Goal: Task Accomplishment & Management: Use online tool/utility

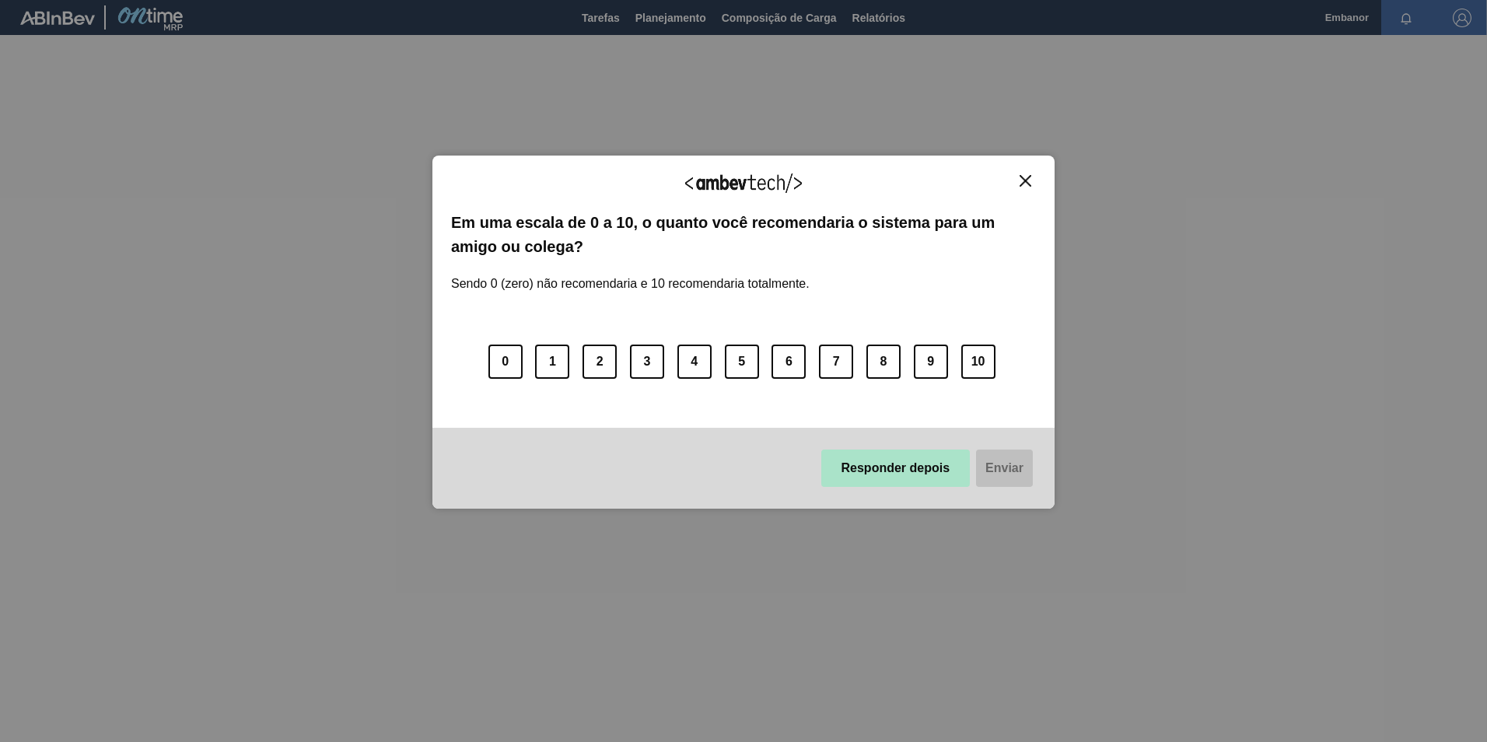
click at [917, 475] on button "Responder depois" at bounding box center [895, 467] width 149 height 37
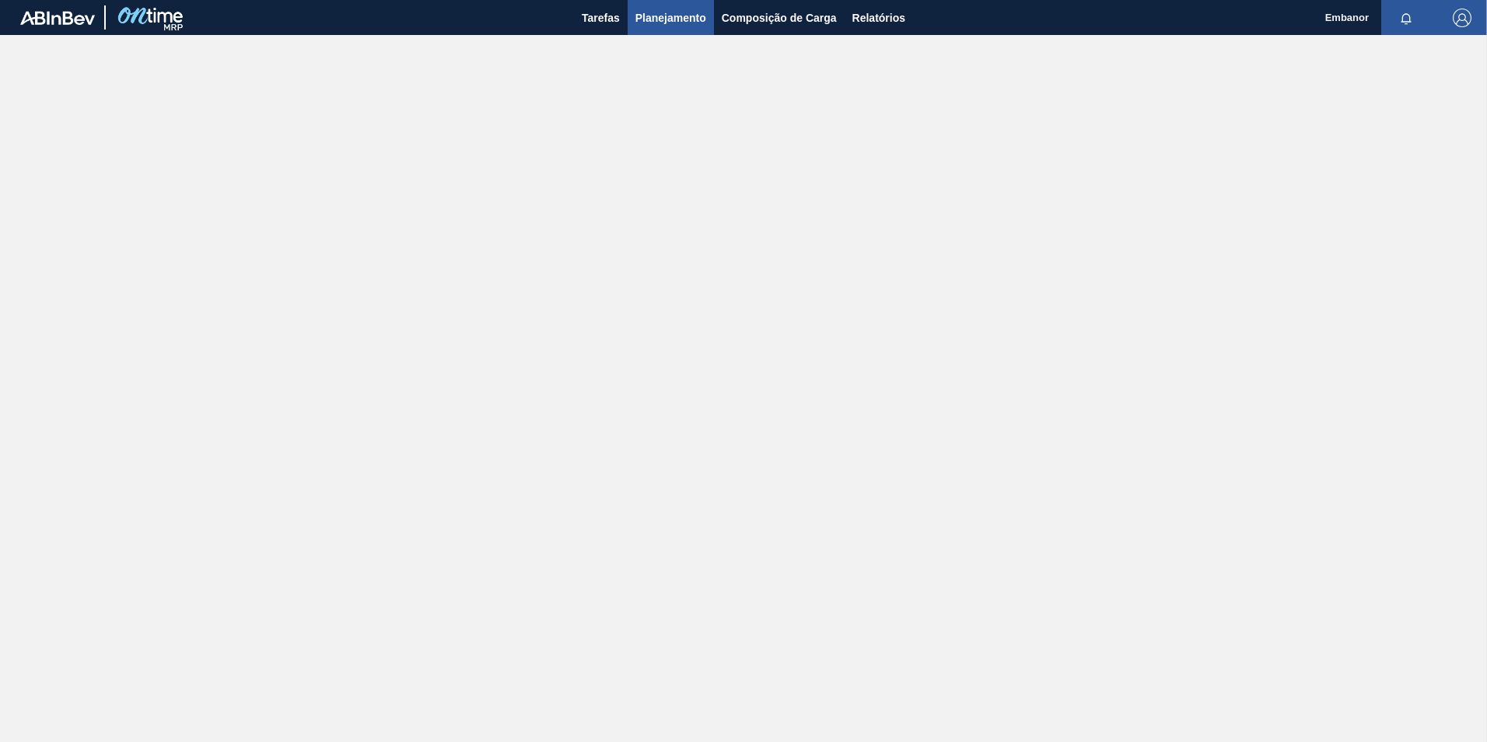
click at [701, 16] on span "Planejamento" at bounding box center [670, 18] width 71 height 19
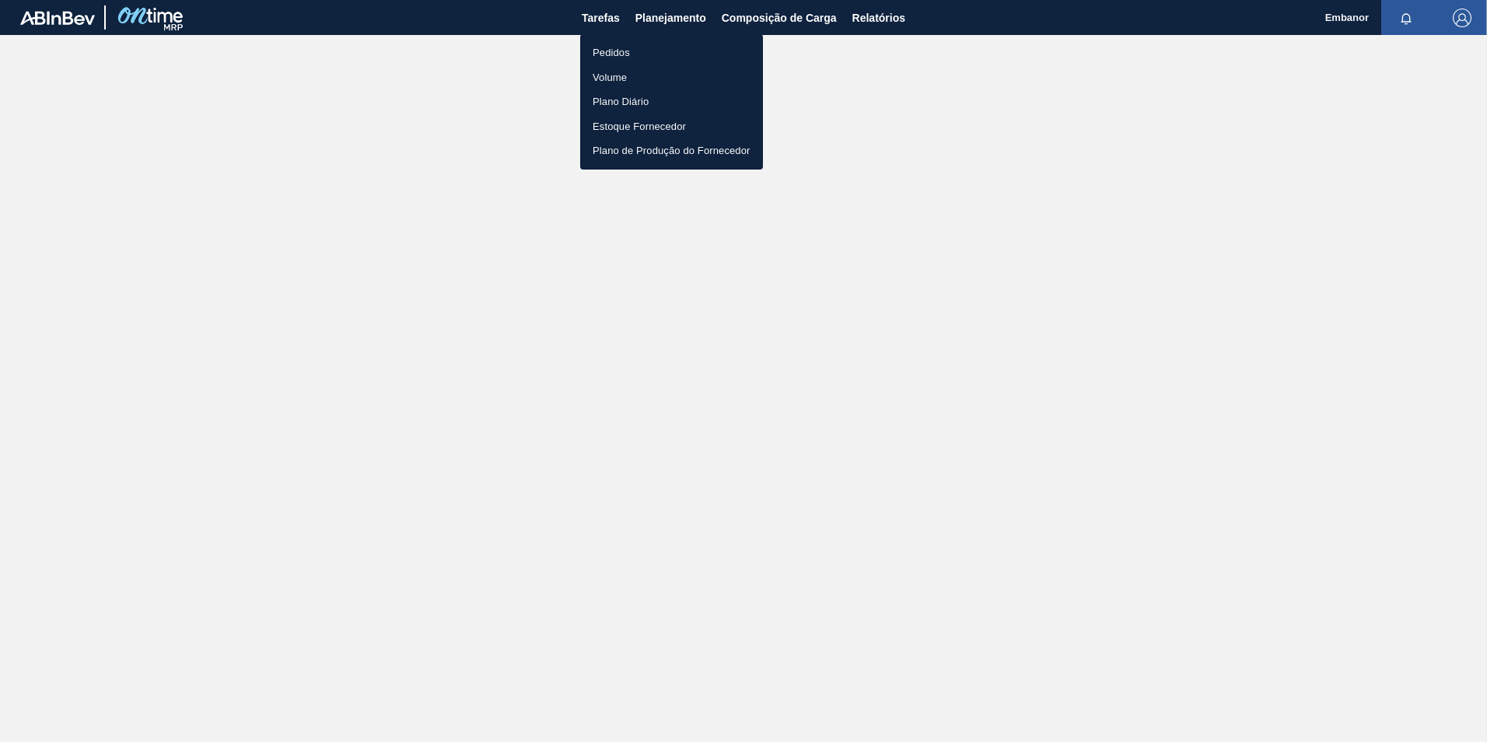
click at [635, 50] on li "Pedidos" at bounding box center [671, 52] width 183 height 25
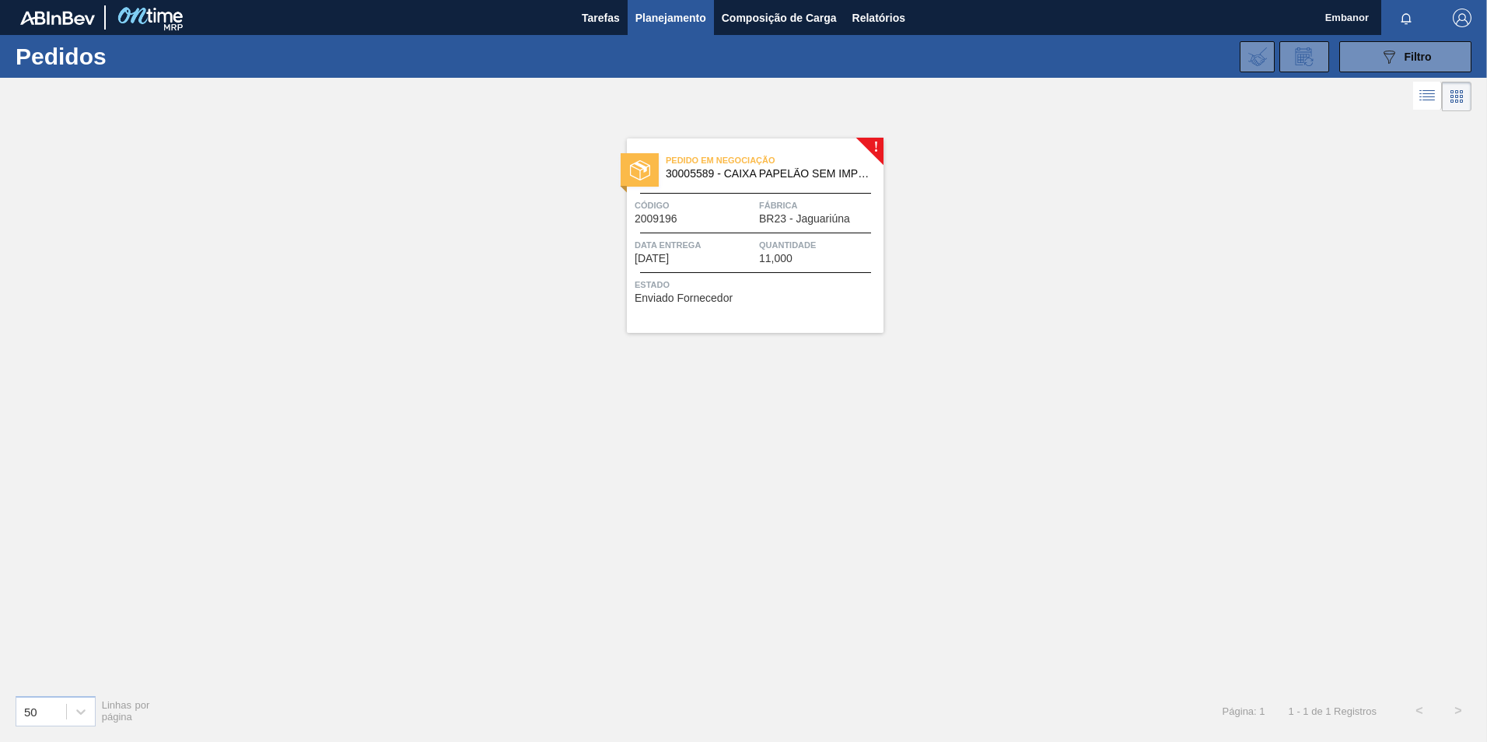
click at [737, 193] on div at bounding box center [755, 193] width 231 height 1
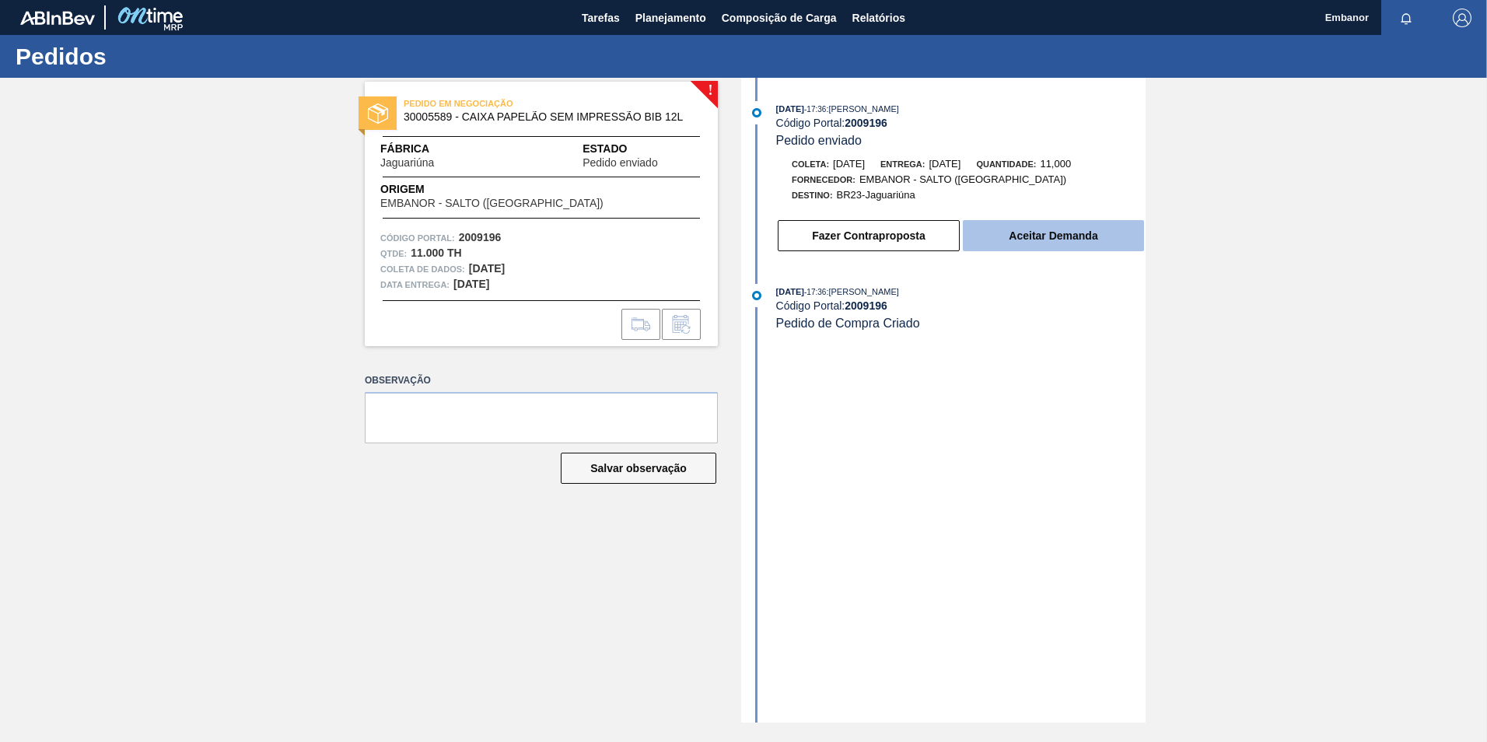
click at [1054, 229] on button "Aceitar Demanda" at bounding box center [1053, 235] width 181 height 31
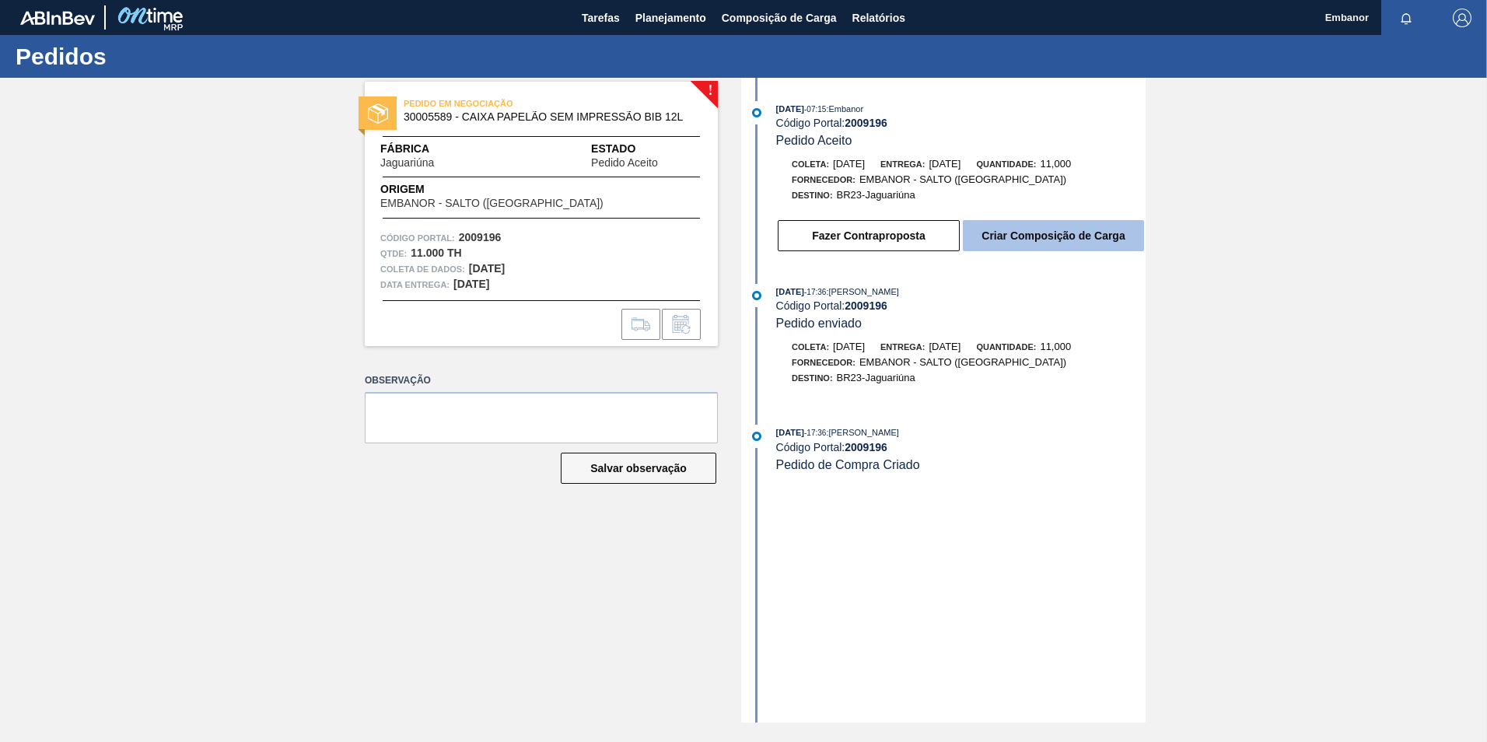
click at [1072, 239] on button "Criar Composição de Carga" at bounding box center [1053, 235] width 181 height 31
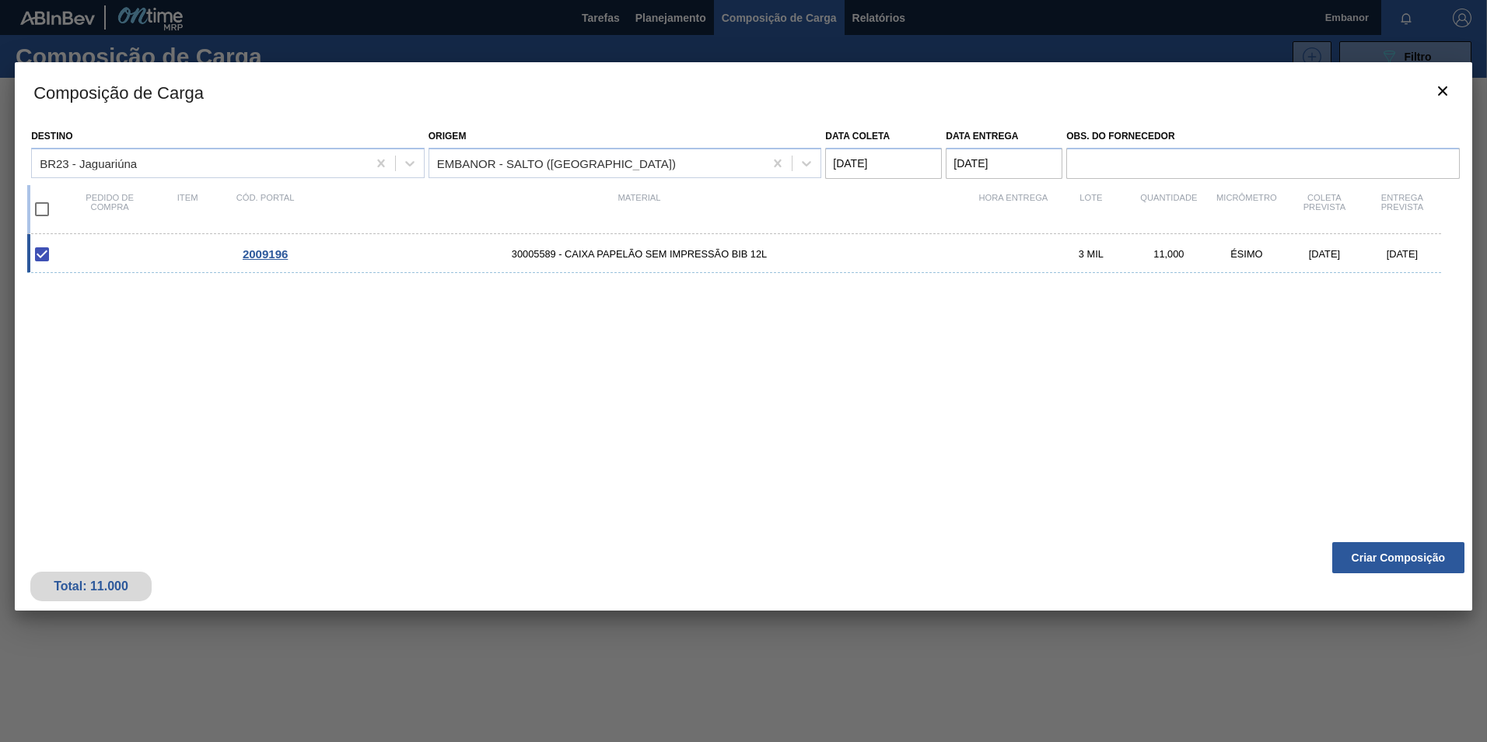
click at [264, 251] on span "2009196" at bounding box center [265, 253] width 45 height 13
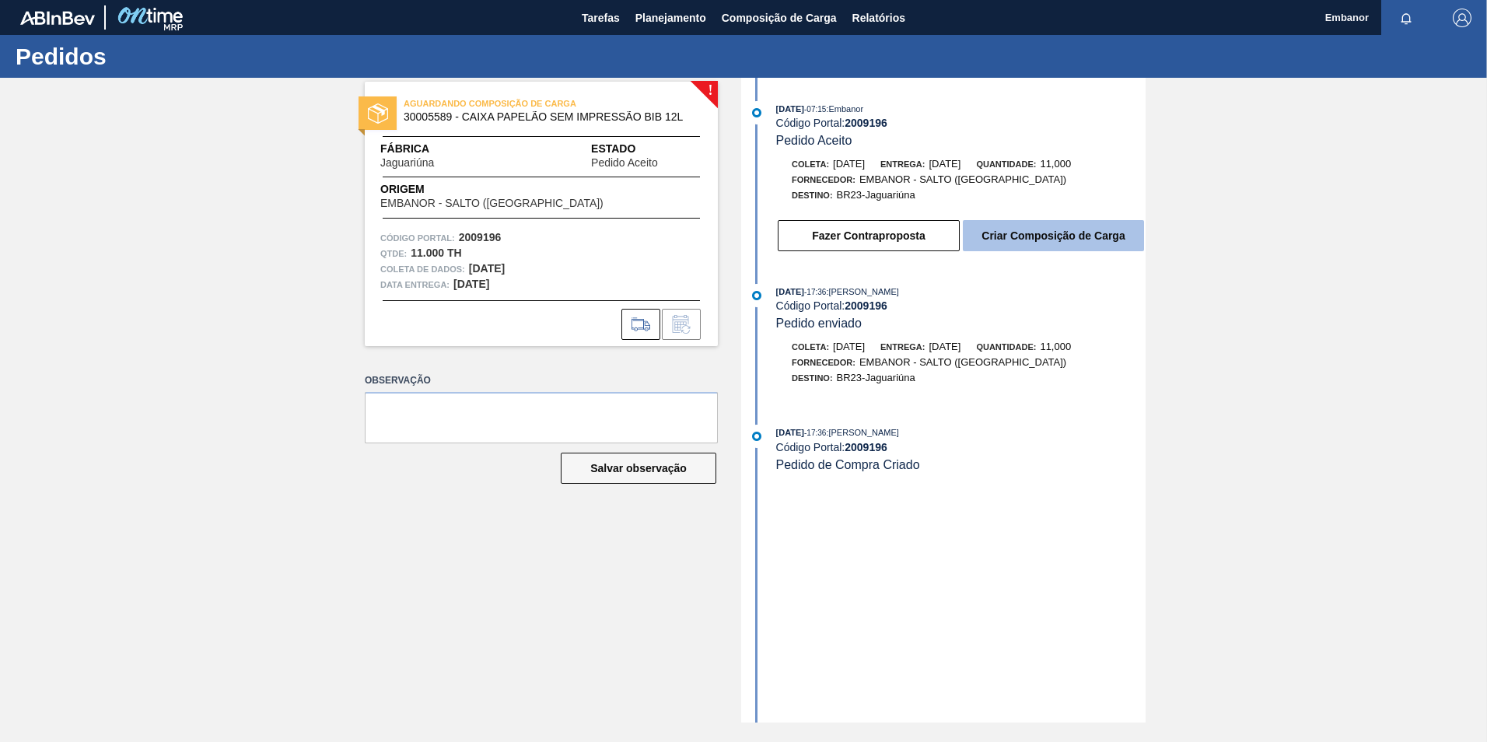
click at [1033, 242] on button "Criar Composição de Carga" at bounding box center [1053, 235] width 181 height 31
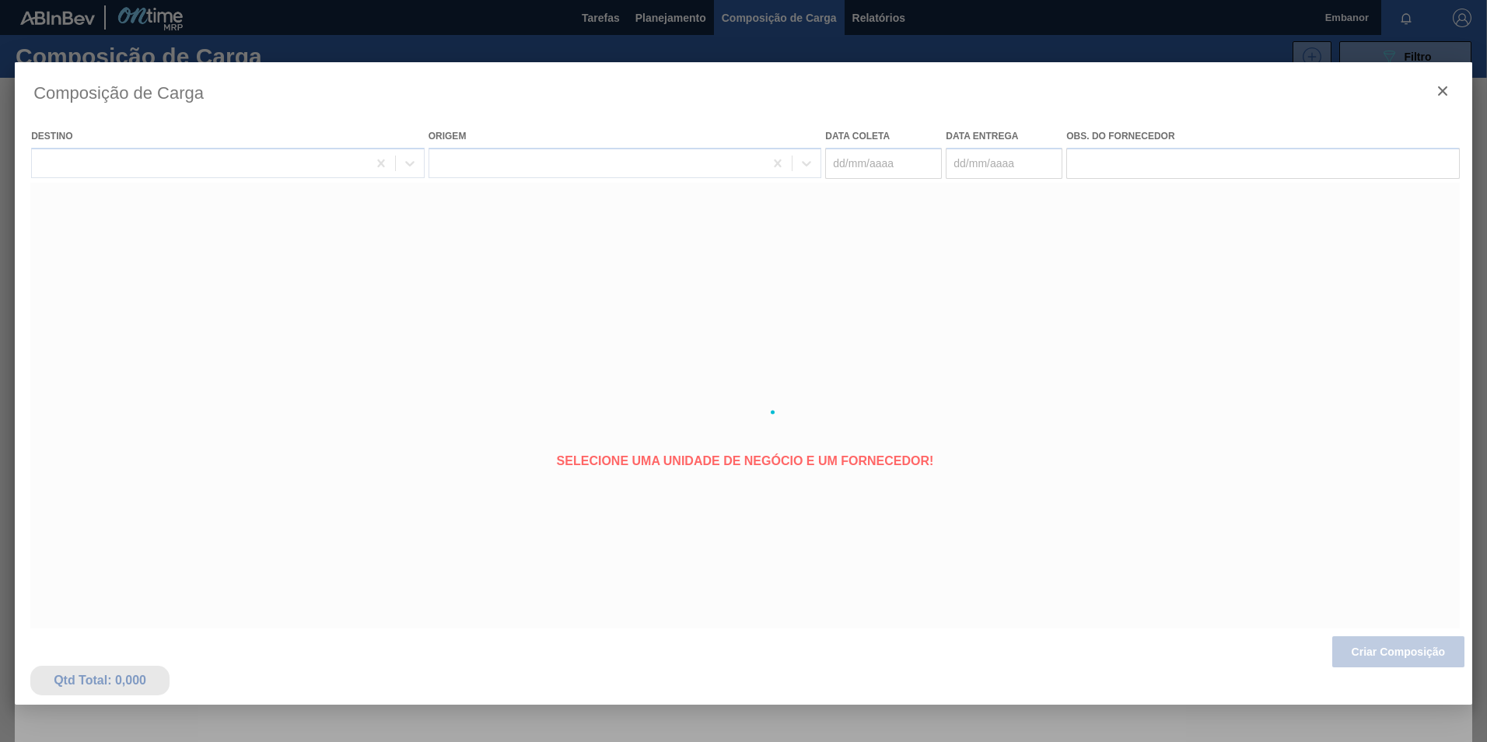
type coleta "15/09/2025"
type entrega "[DATE]"
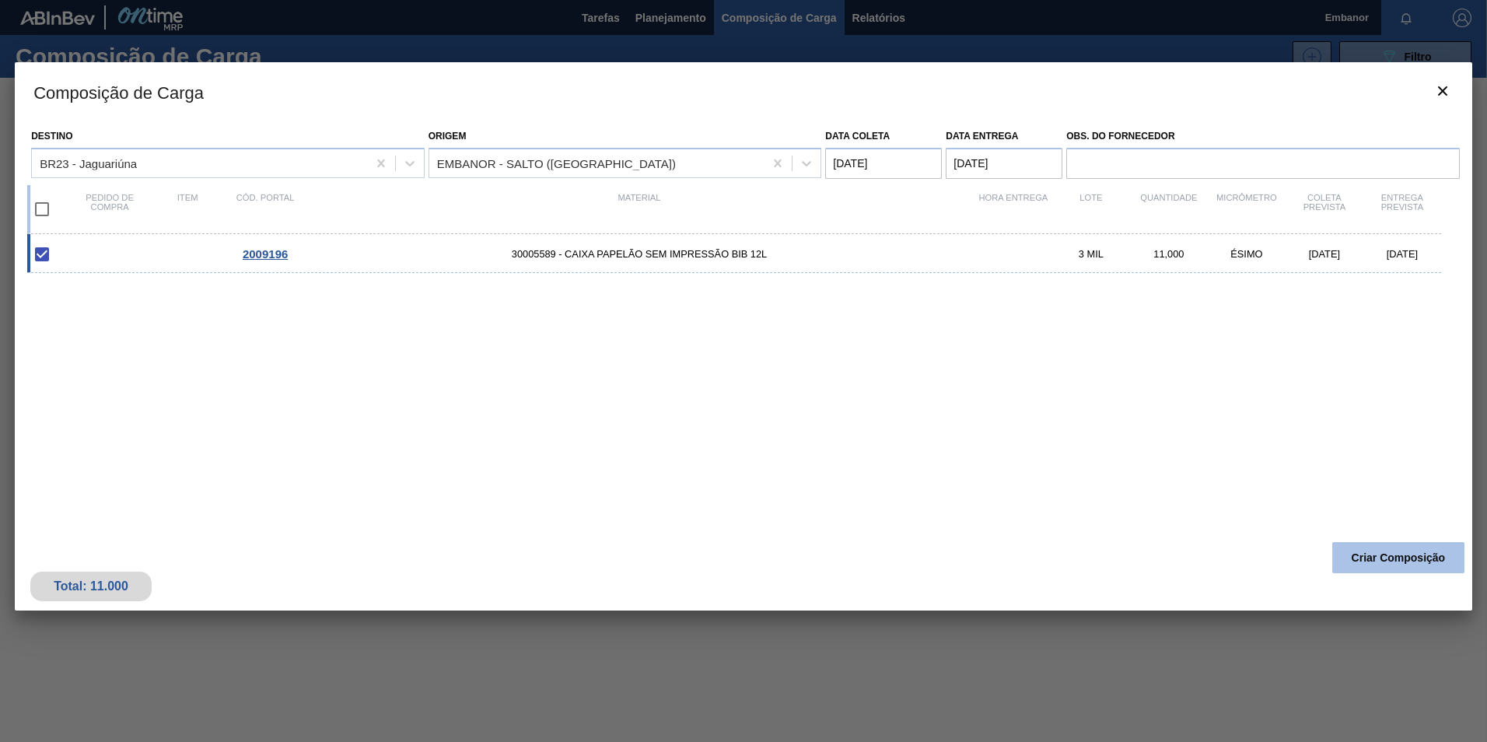
click at [1383, 553] on button "Criar Composição" at bounding box center [1398, 557] width 132 height 31
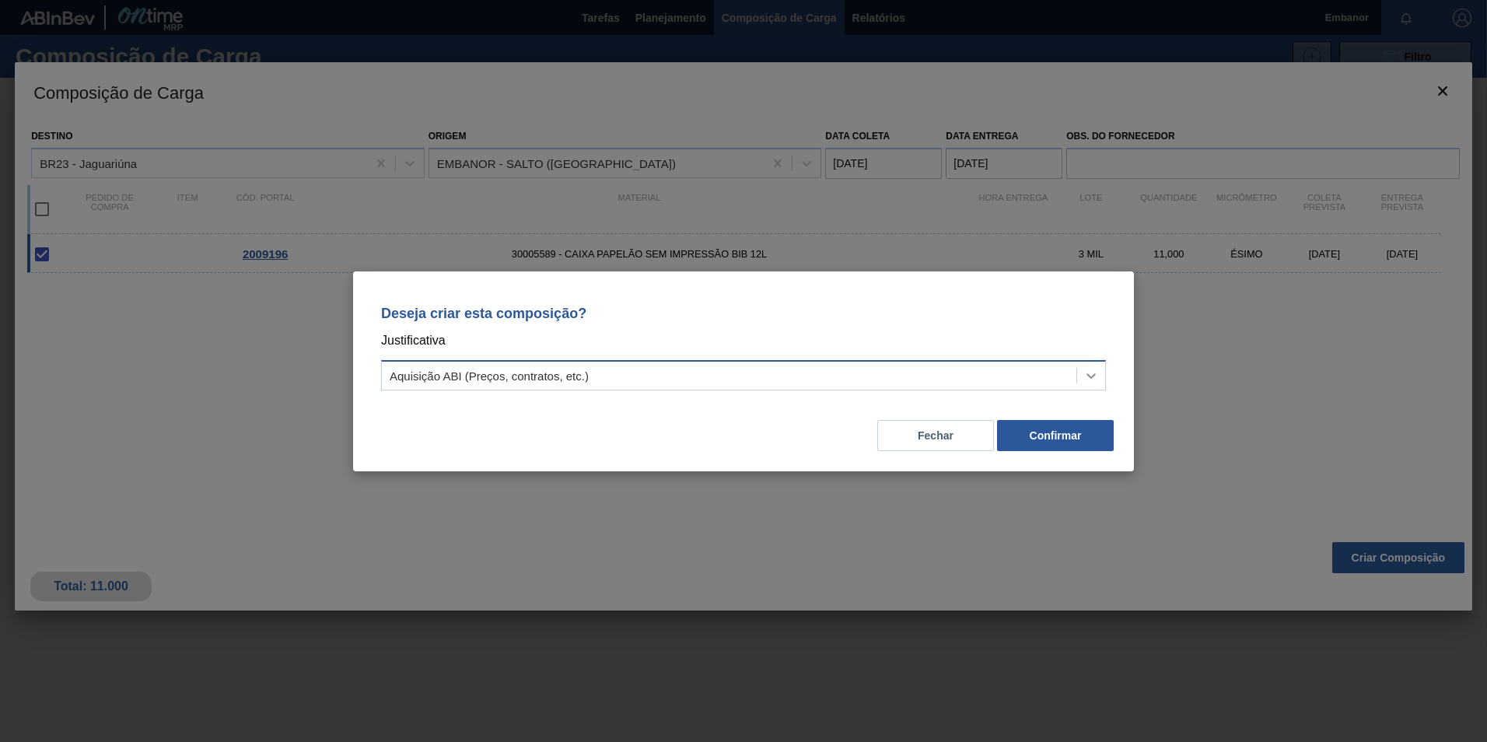
click at [1093, 374] on icon at bounding box center [1091, 376] width 16 height 16
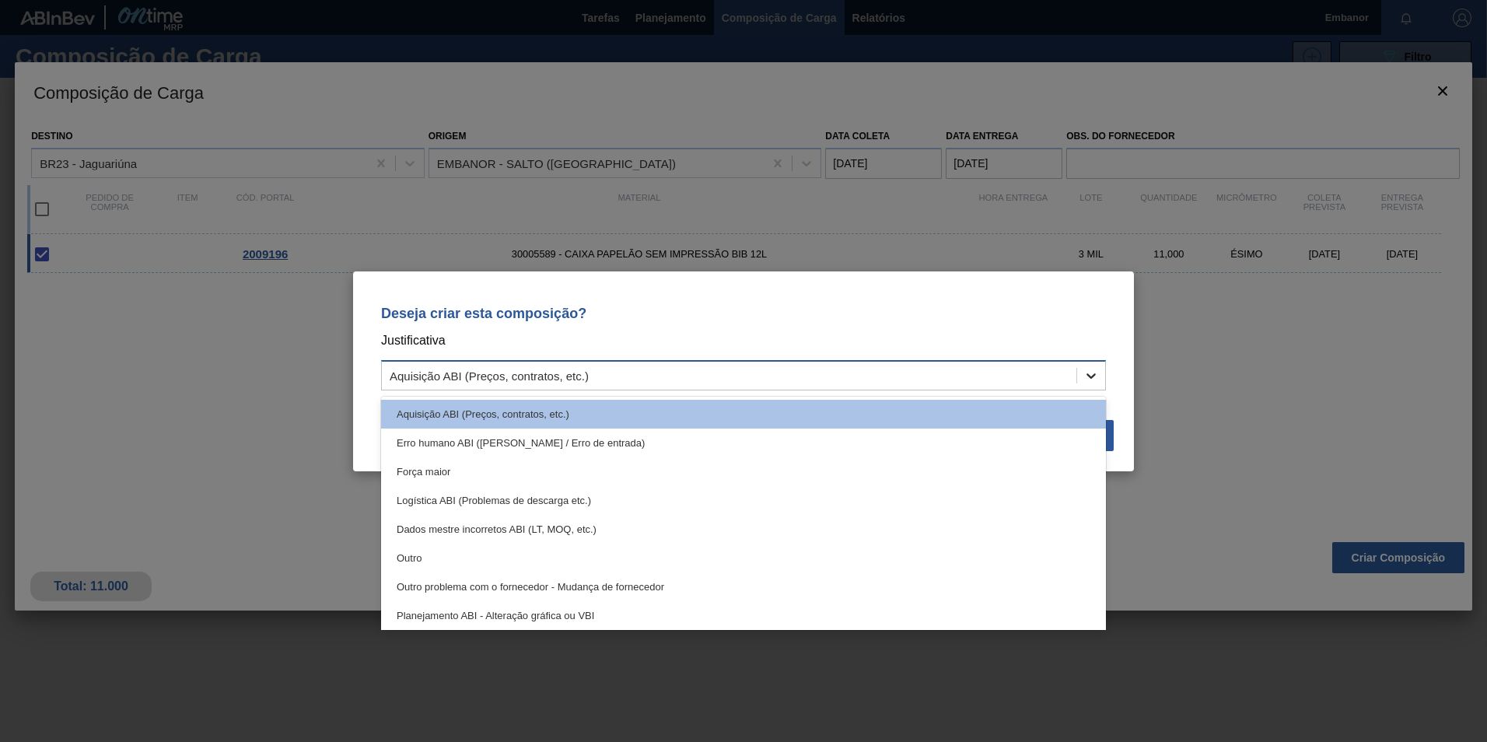
click at [1093, 374] on icon at bounding box center [1091, 376] width 16 height 16
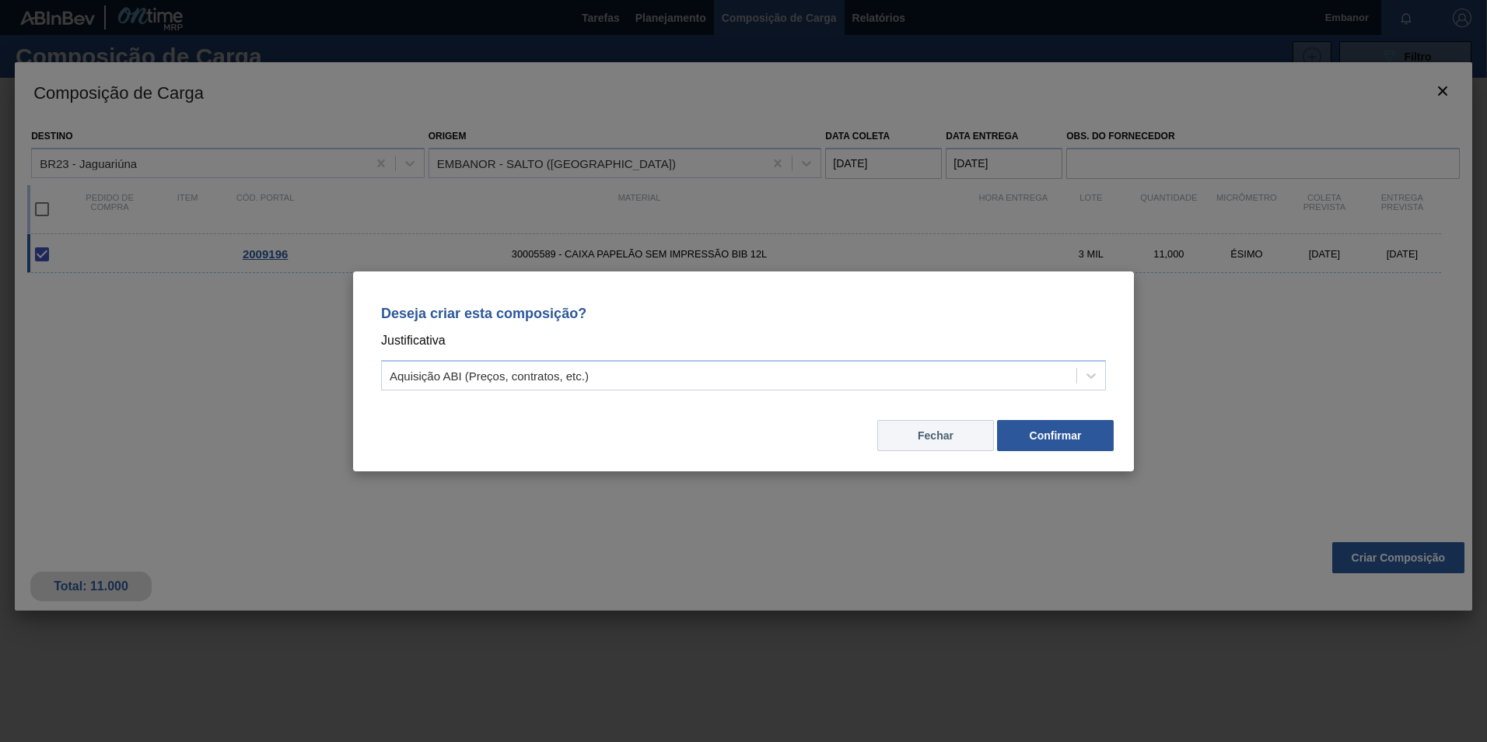
click at [960, 425] on button "Fechar" at bounding box center [935, 435] width 117 height 31
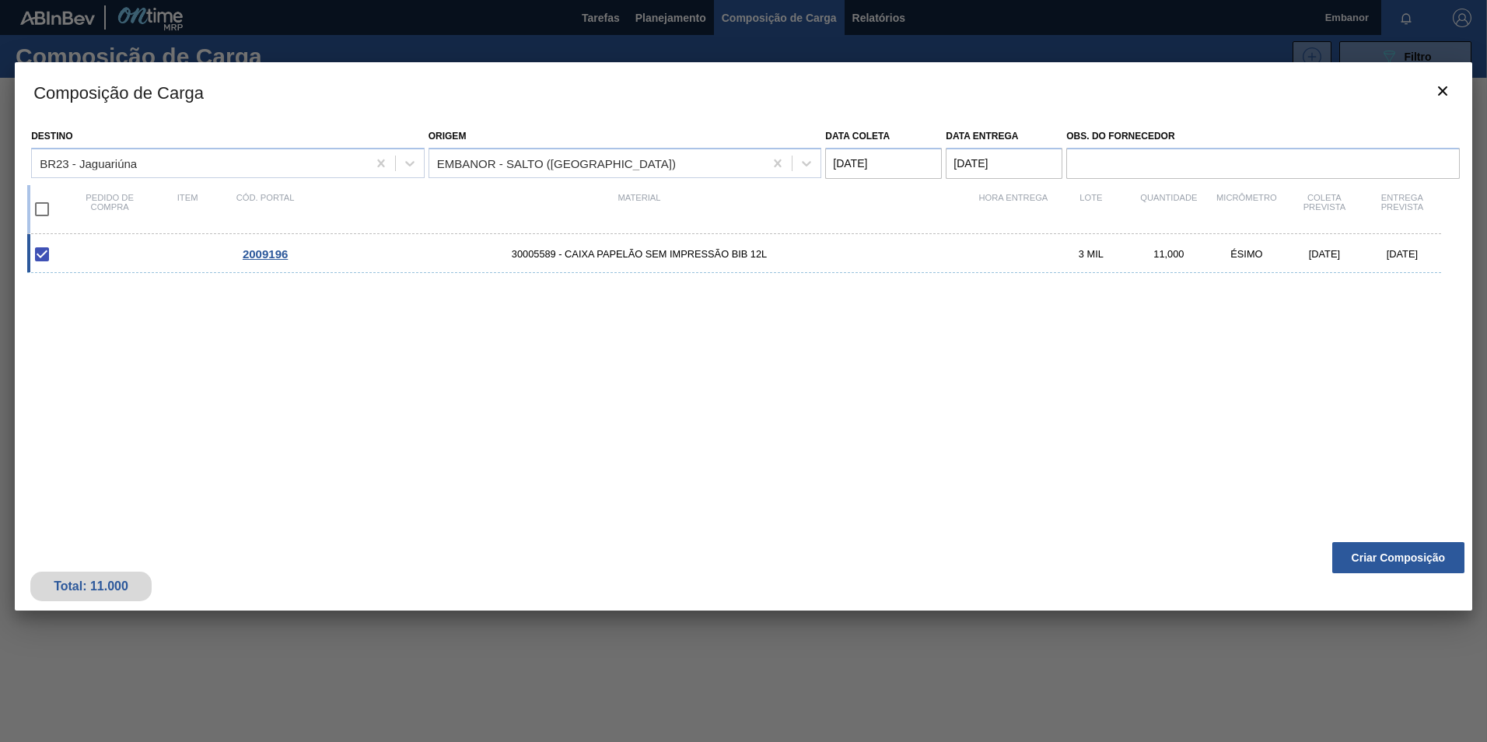
click at [268, 255] on span "2009196" at bounding box center [265, 253] width 45 height 13
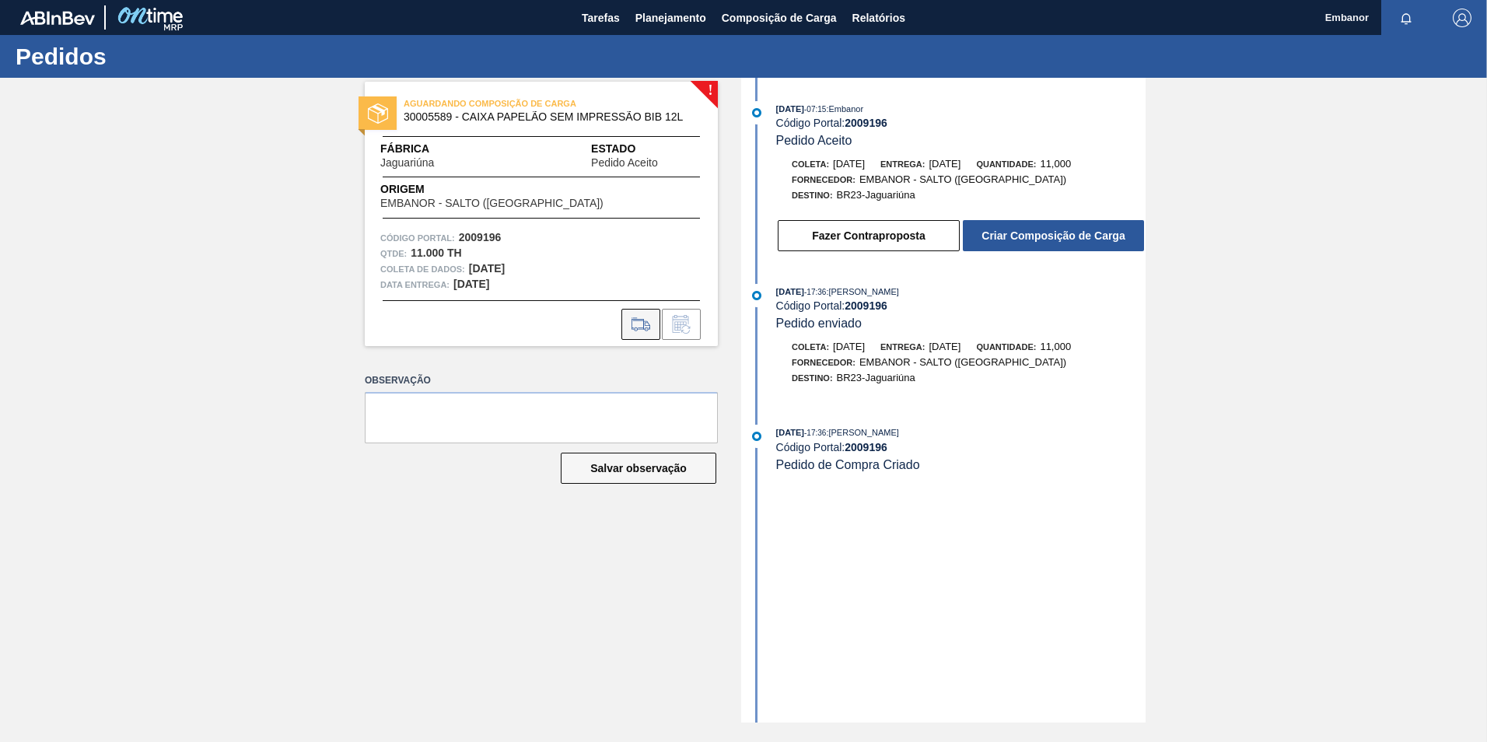
click at [635, 330] on icon at bounding box center [641, 329] width 14 height 4
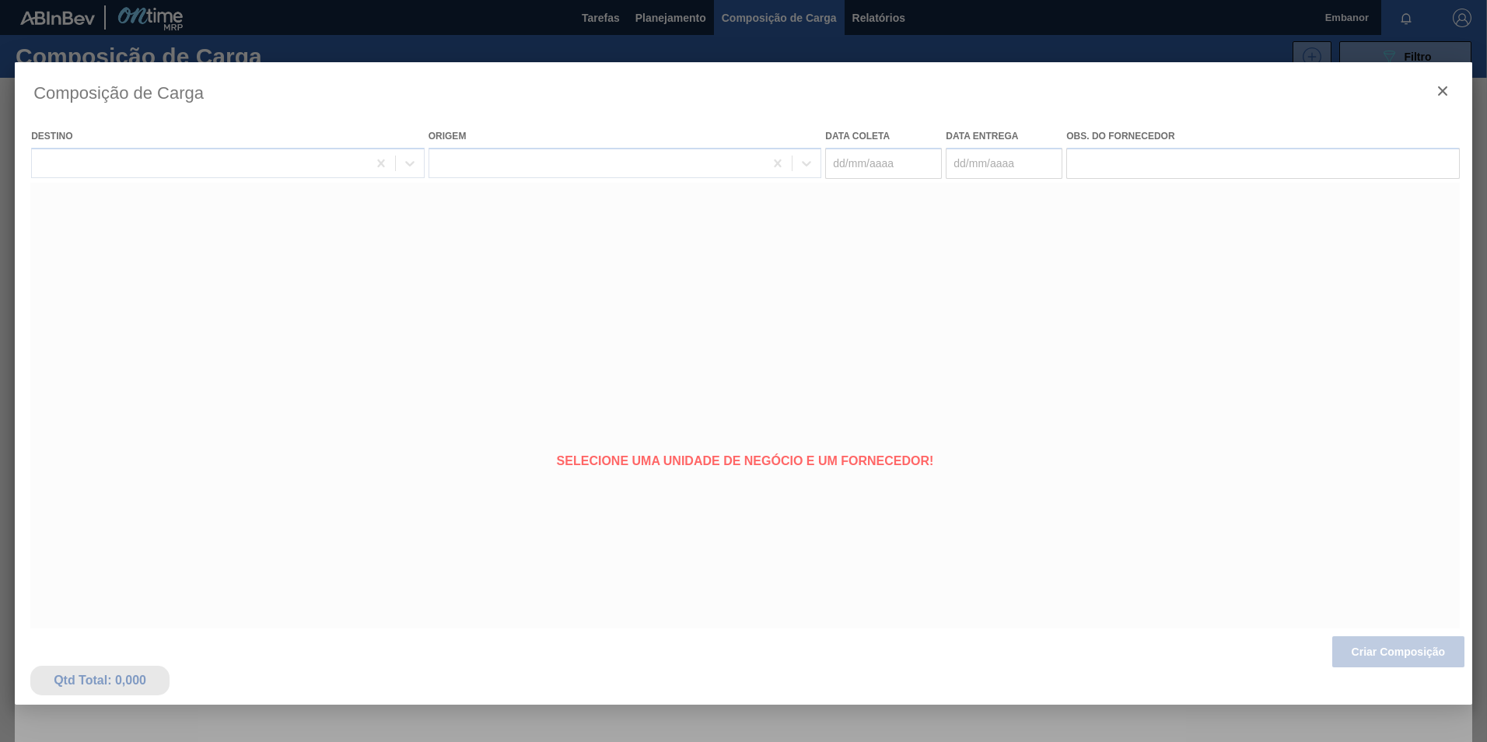
type coleta "15/09/2025"
type entrega "[DATE]"
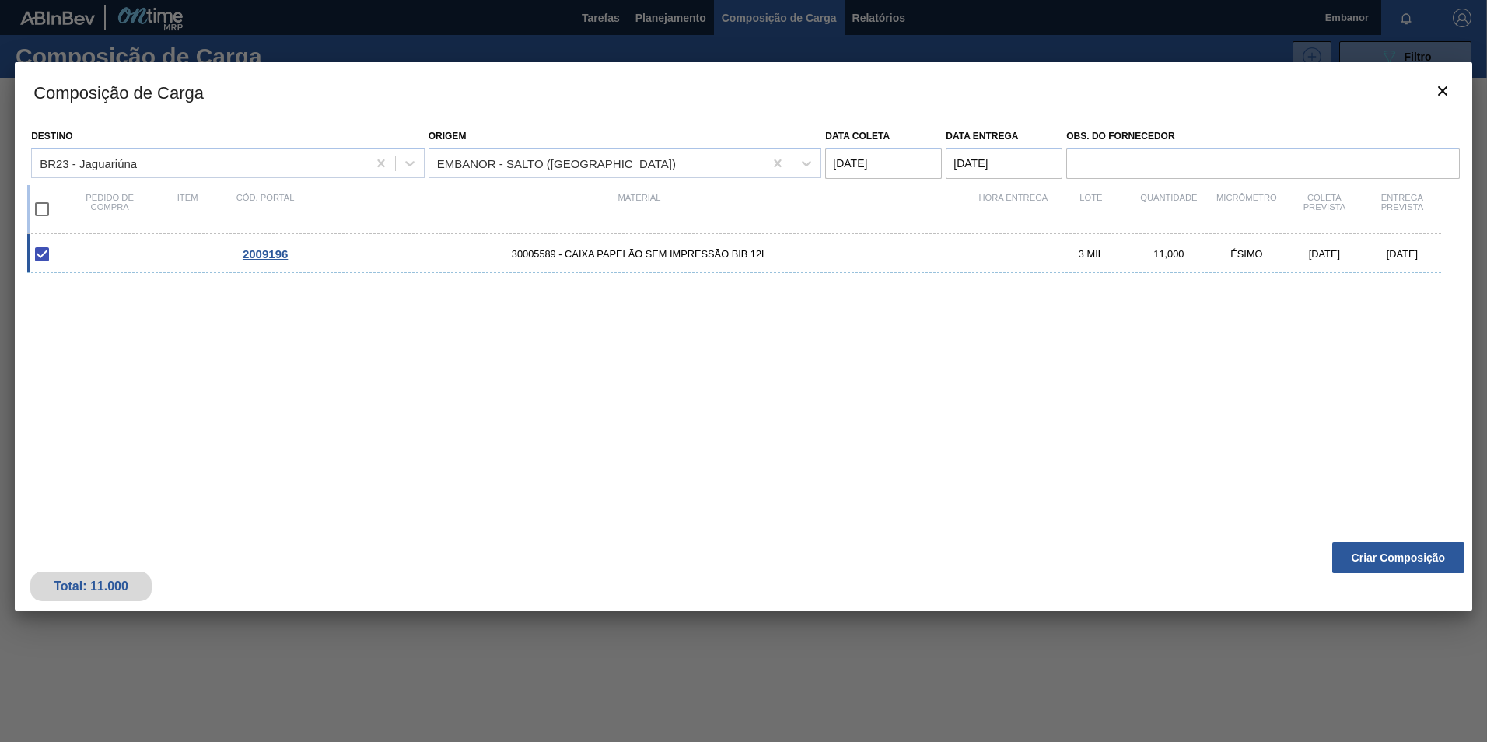
click at [634, 257] on span "30005589 - CAIXA PAPELÃO SEM IMPRESSÃO BIB 12L" at bounding box center [639, 254] width 670 height 12
checkbox input "false"
click at [1328, 255] on div "15/09/2025" at bounding box center [1324, 254] width 78 height 12
type coleta "15/09/2025"
type entrega "[DATE]"
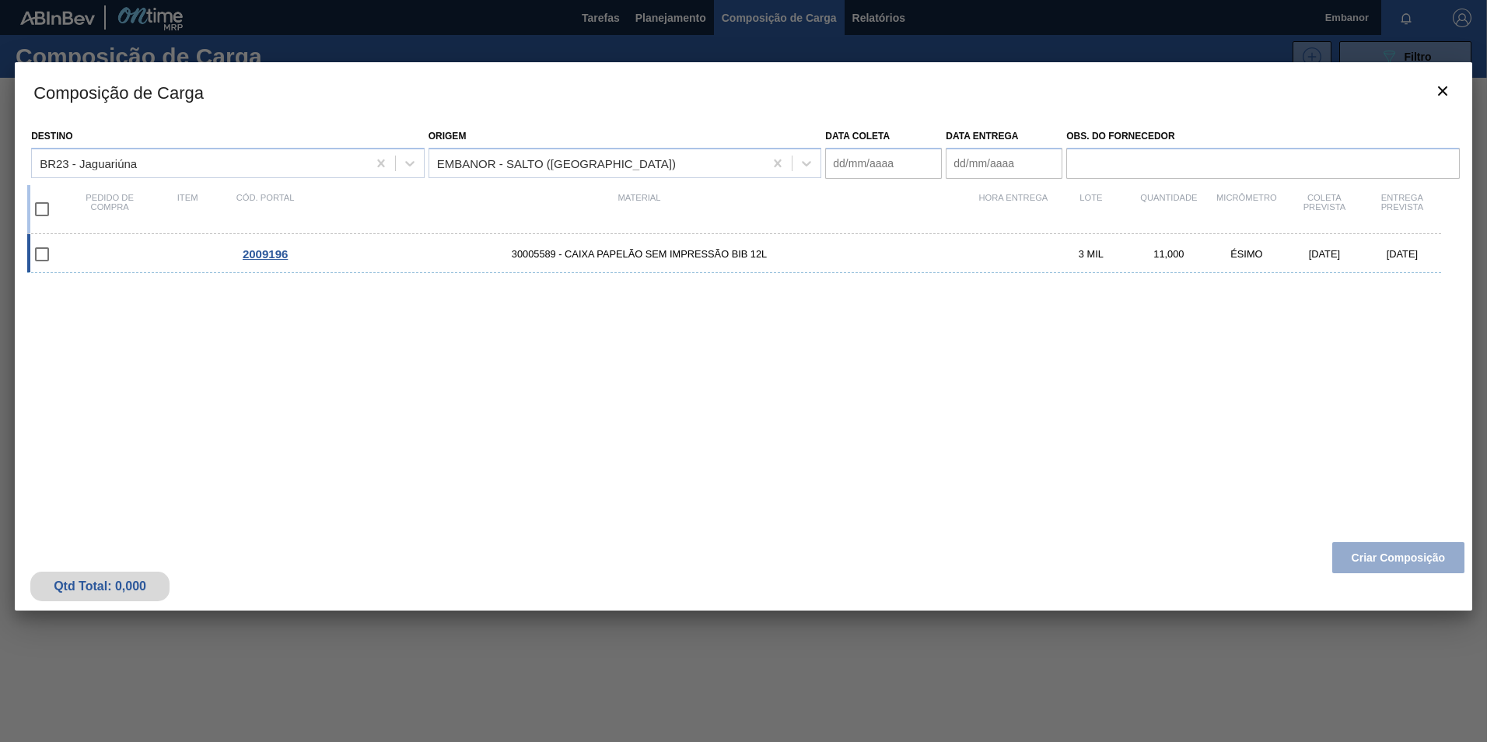
checkbox input "true"
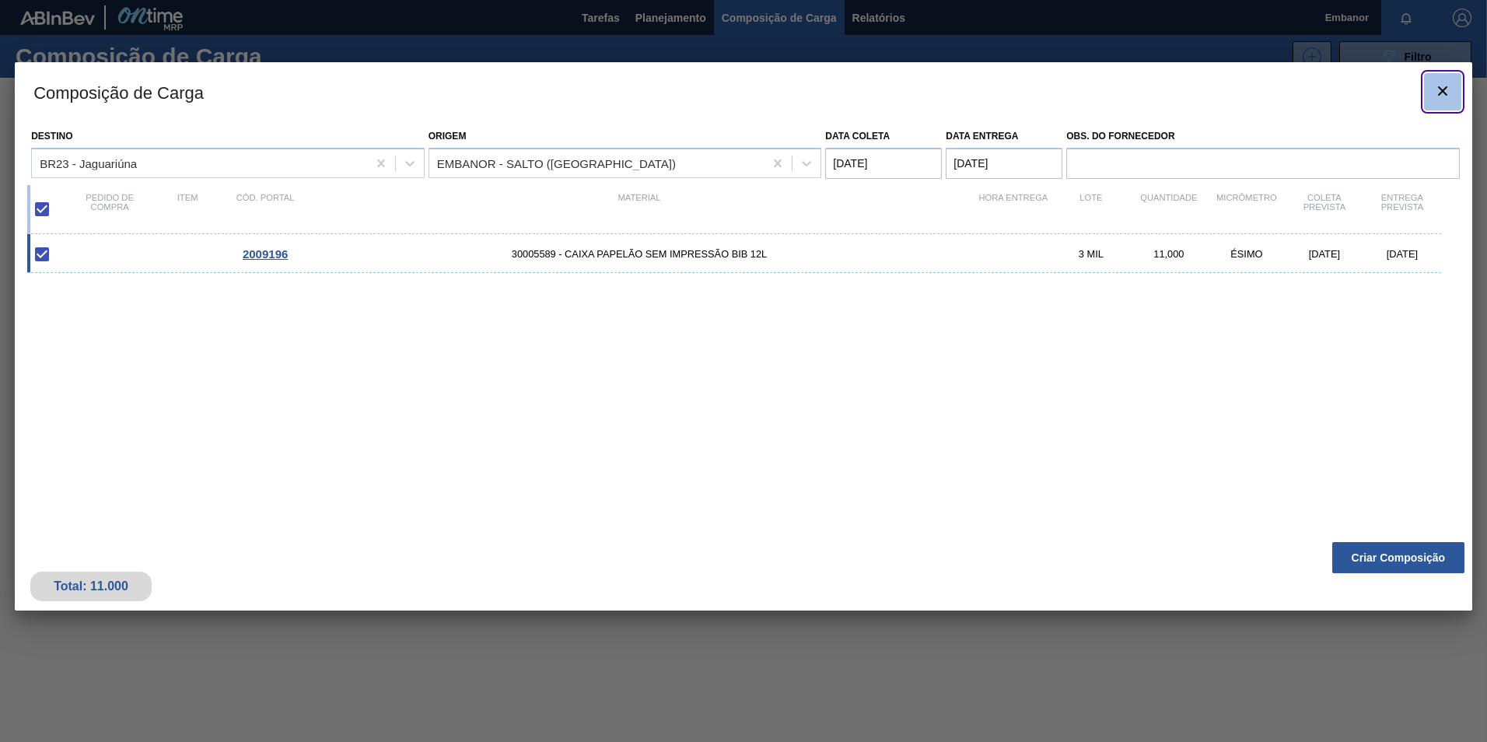
click at [1451, 88] on icon "botão de ícone" at bounding box center [1442, 91] width 19 height 19
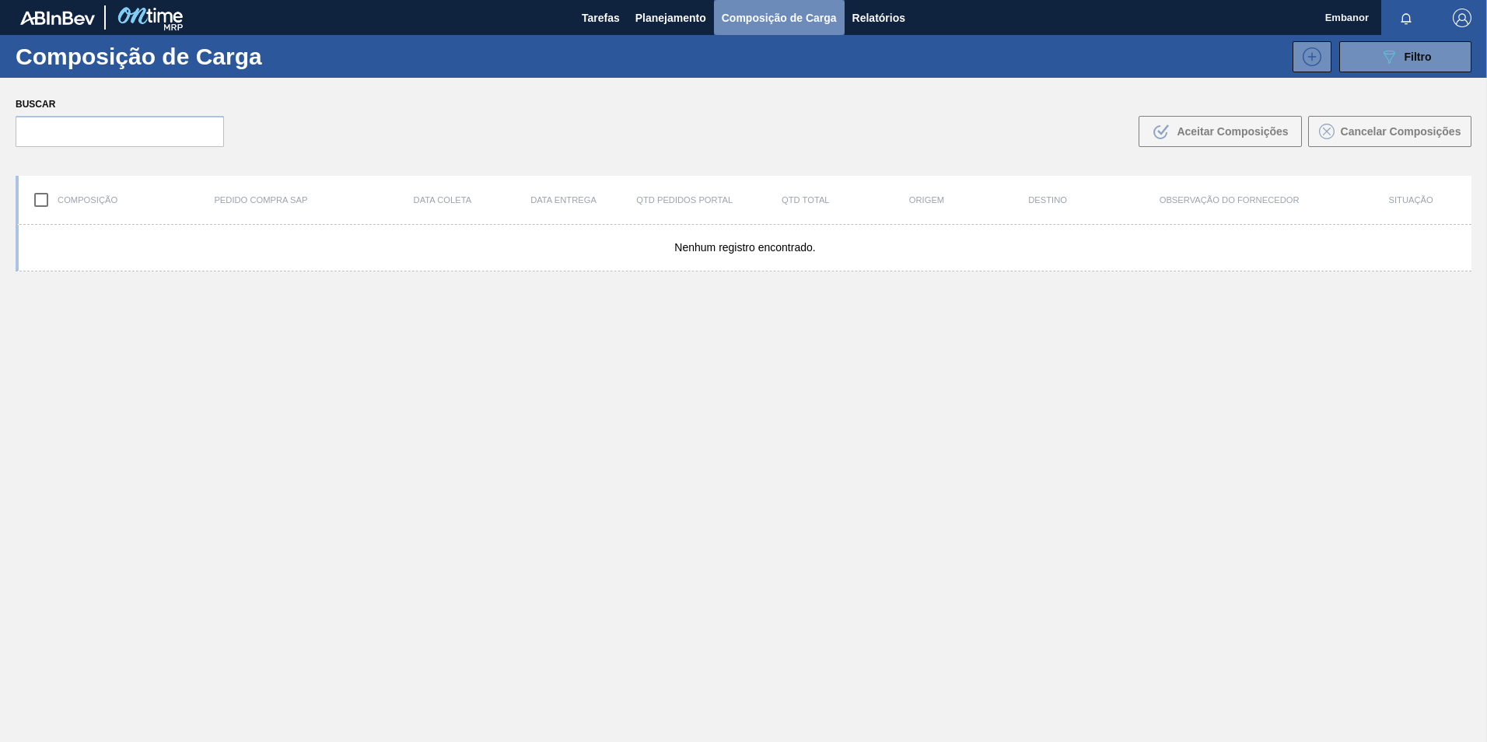
click at [781, 19] on span "Composição de Carga" at bounding box center [779, 18] width 115 height 19
click at [652, 12] on span "Planejamento" at bounding box center [670, 18] width 71 height 19
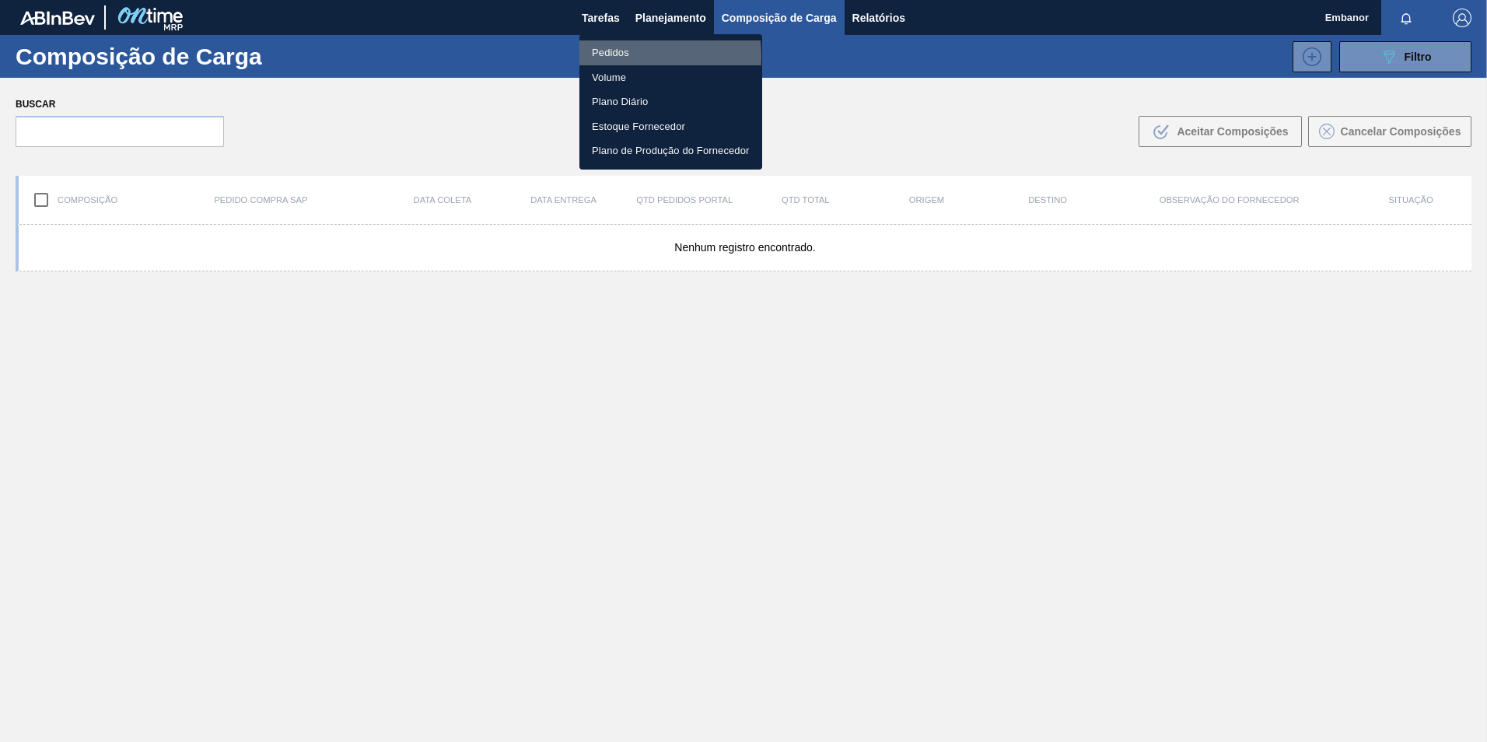
click at [628, 55] on li "Pedidos" at bounding box center [670, 52] width 183 height 25
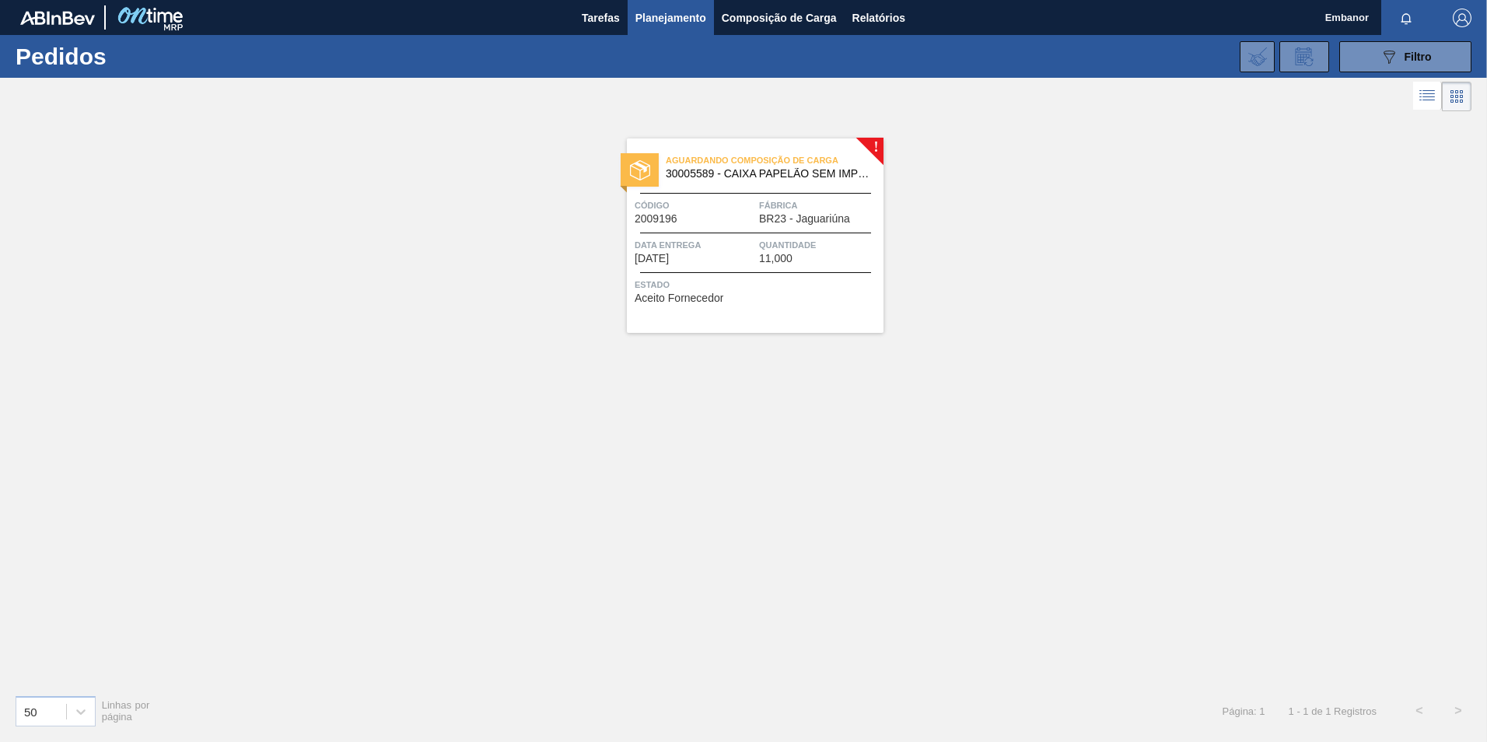
click at [753, 246] on span "Data entrega" at bounding box center [695, 245] width 121 height 16
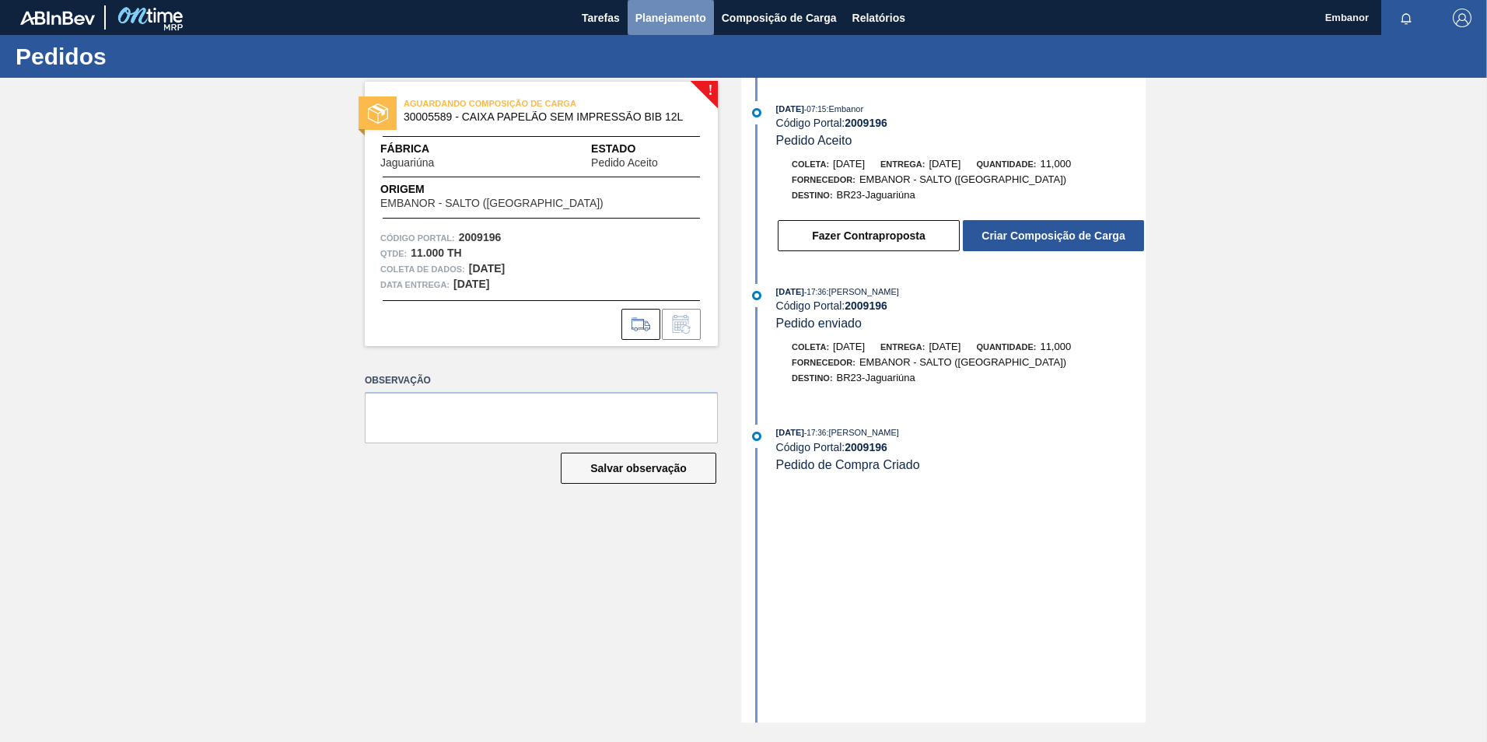
click at [690, 18] on span "Planejamento" at bounding box center [670, 18] width 71 height 19
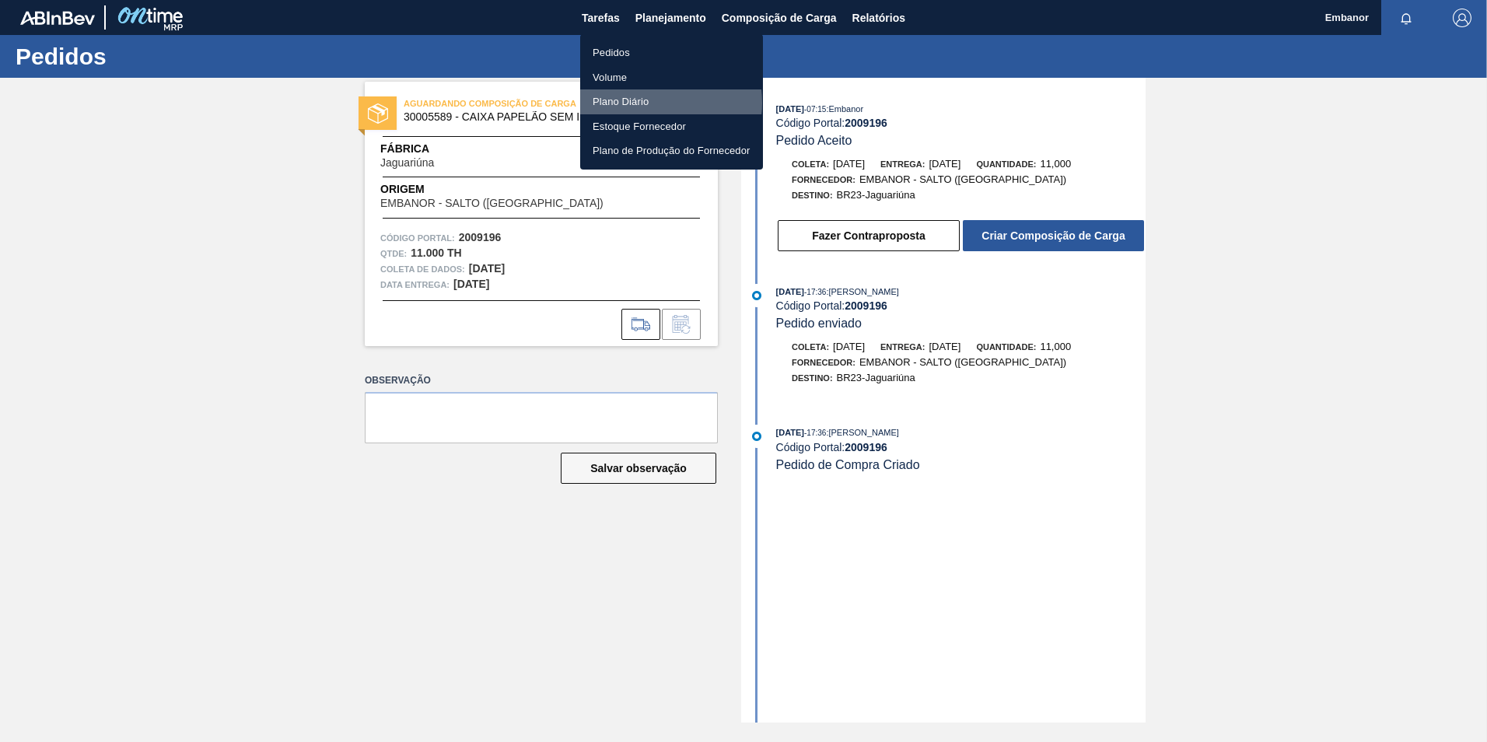
click at [646, 103] on li "Plano Diário" at bounding box center [671, 101] width 183 height 25
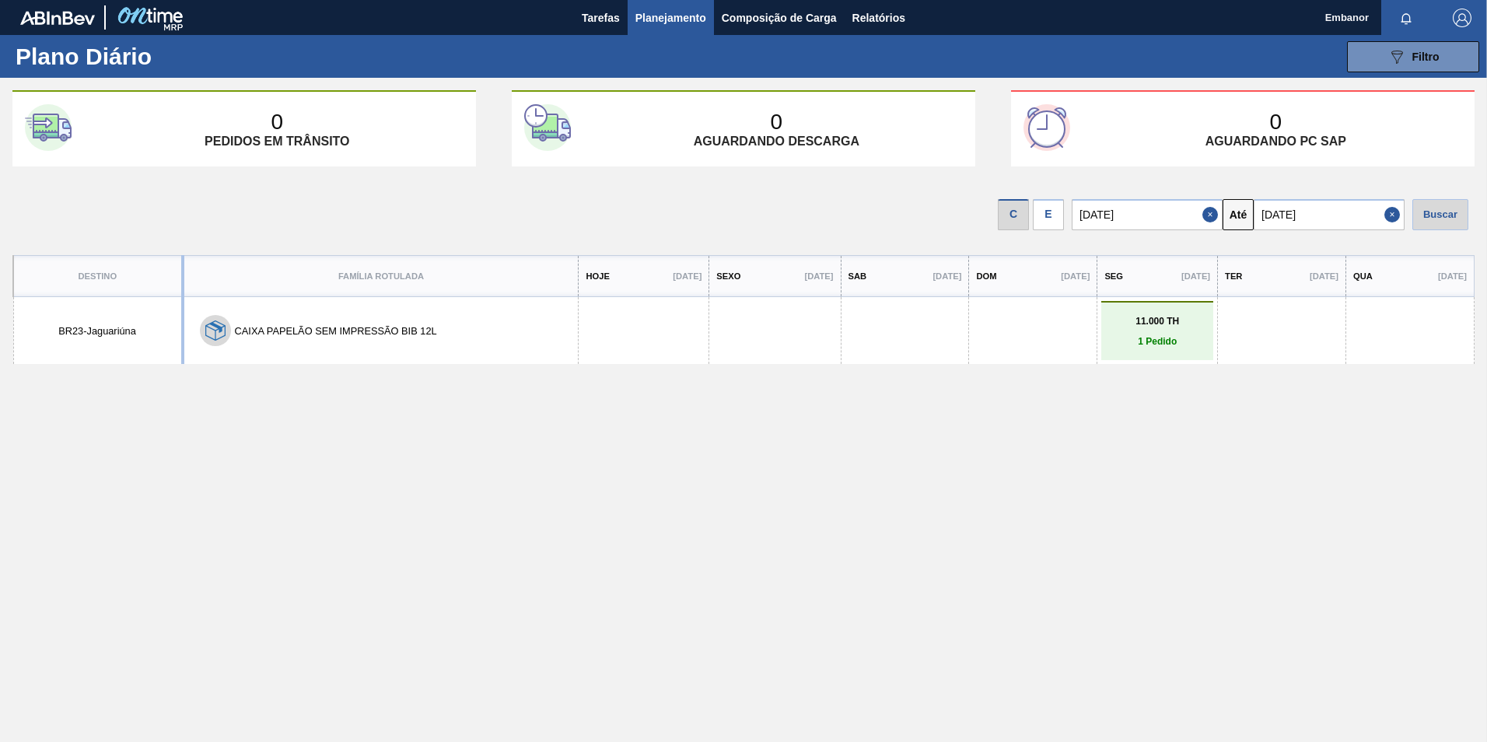
click at [1142, 344] on div "11.000 TH 1 Pedido" at bounding box center [1157, 330] width 112 height 59
drag, startPoint x: 1142, startPoint y: 344, endPoint x: 1132, endPoint y: 344, distance: 10.1
click at [1132, 344] on p "1 Pedido" at bounding box center [1157, 341] width 104 height 11
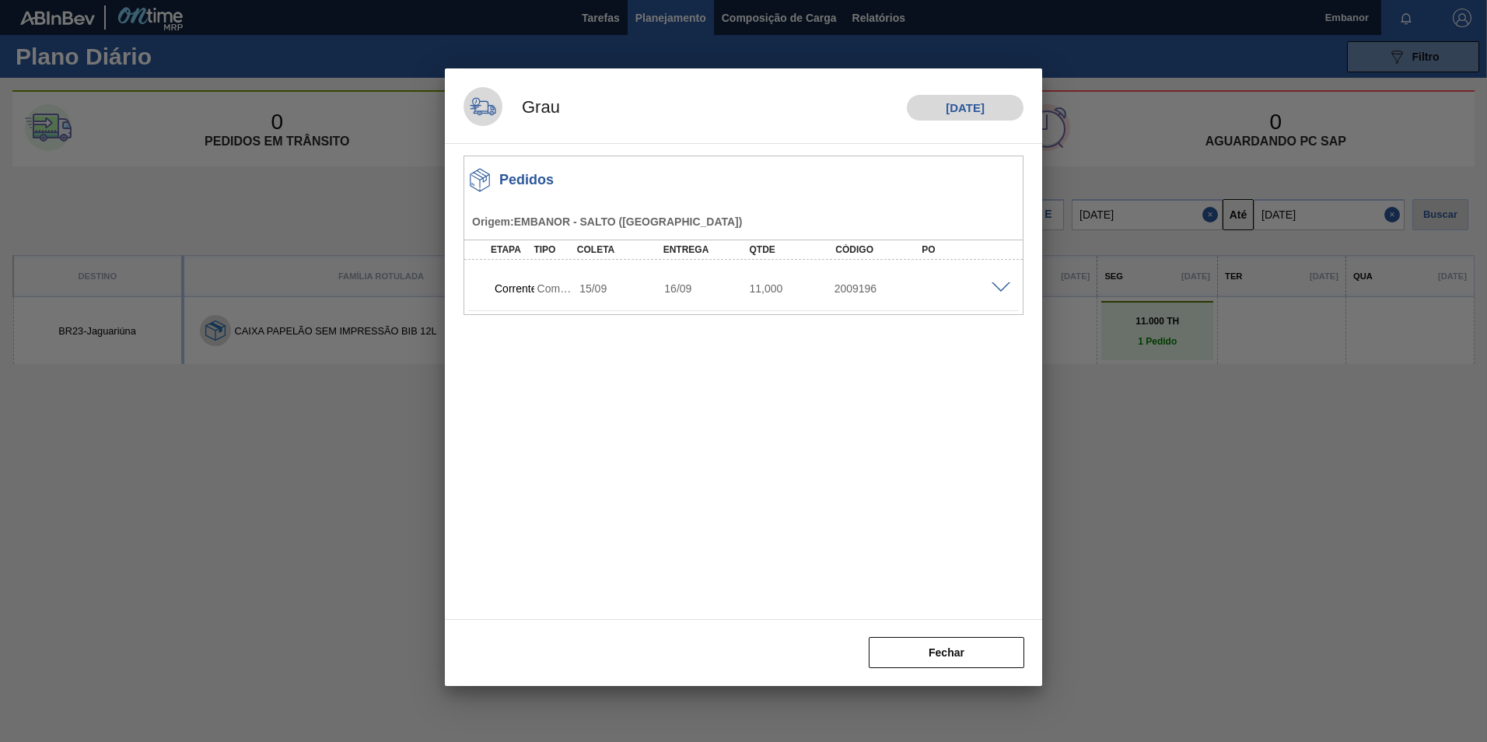
click at [995, 285] on span at bounding box center [1000, 288] width 19 height 12
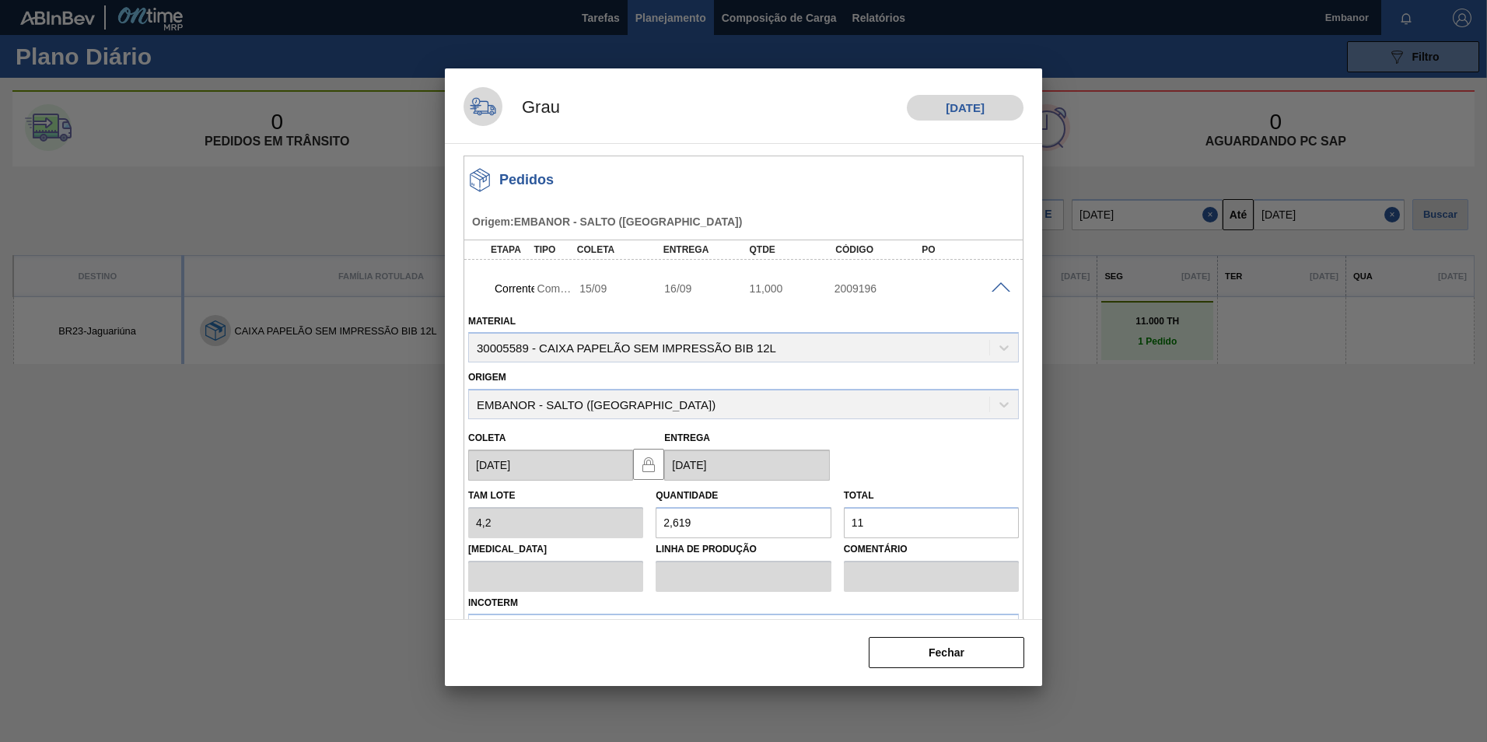
scroll to position [72, 0]
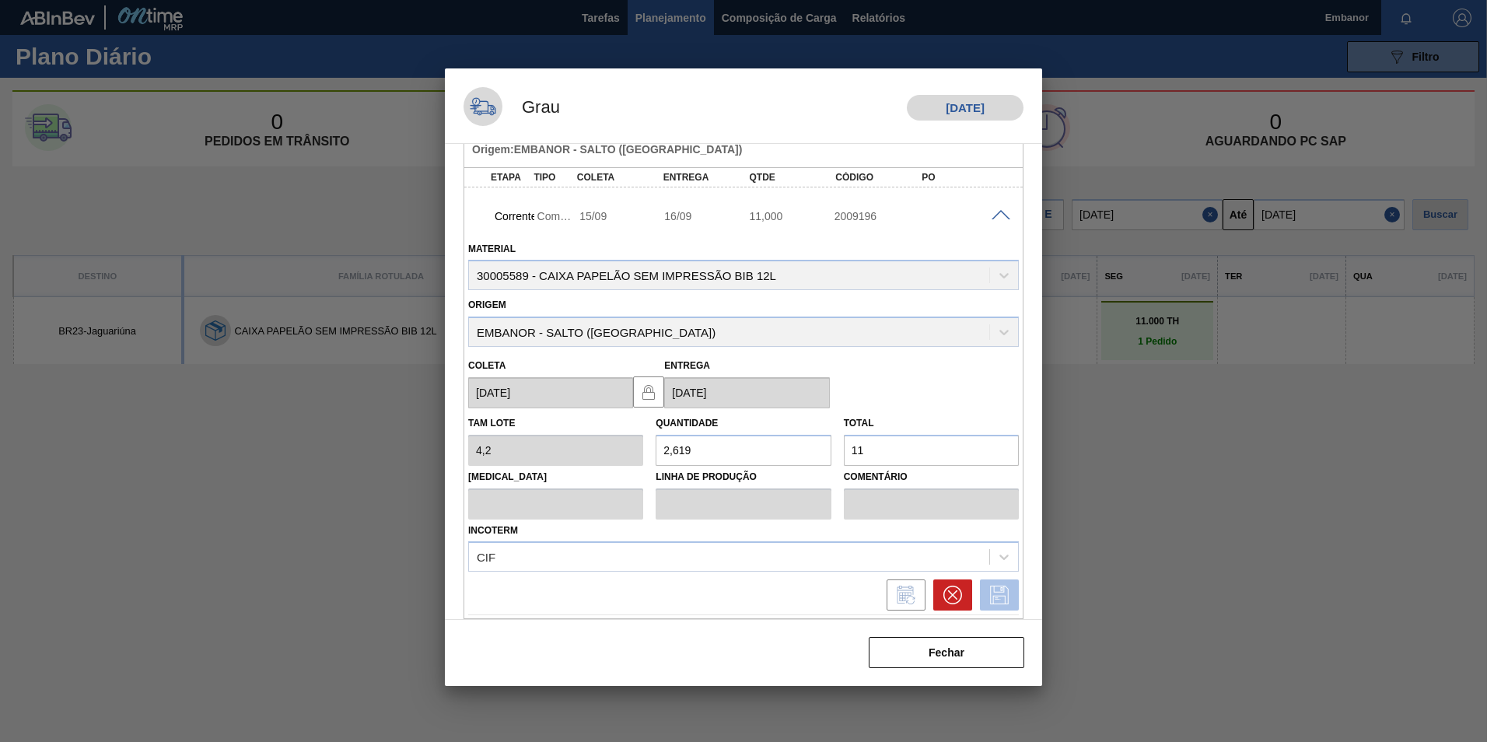
click at [1007, 600] on icon at bounding box center [999, 595] width 25 height 19
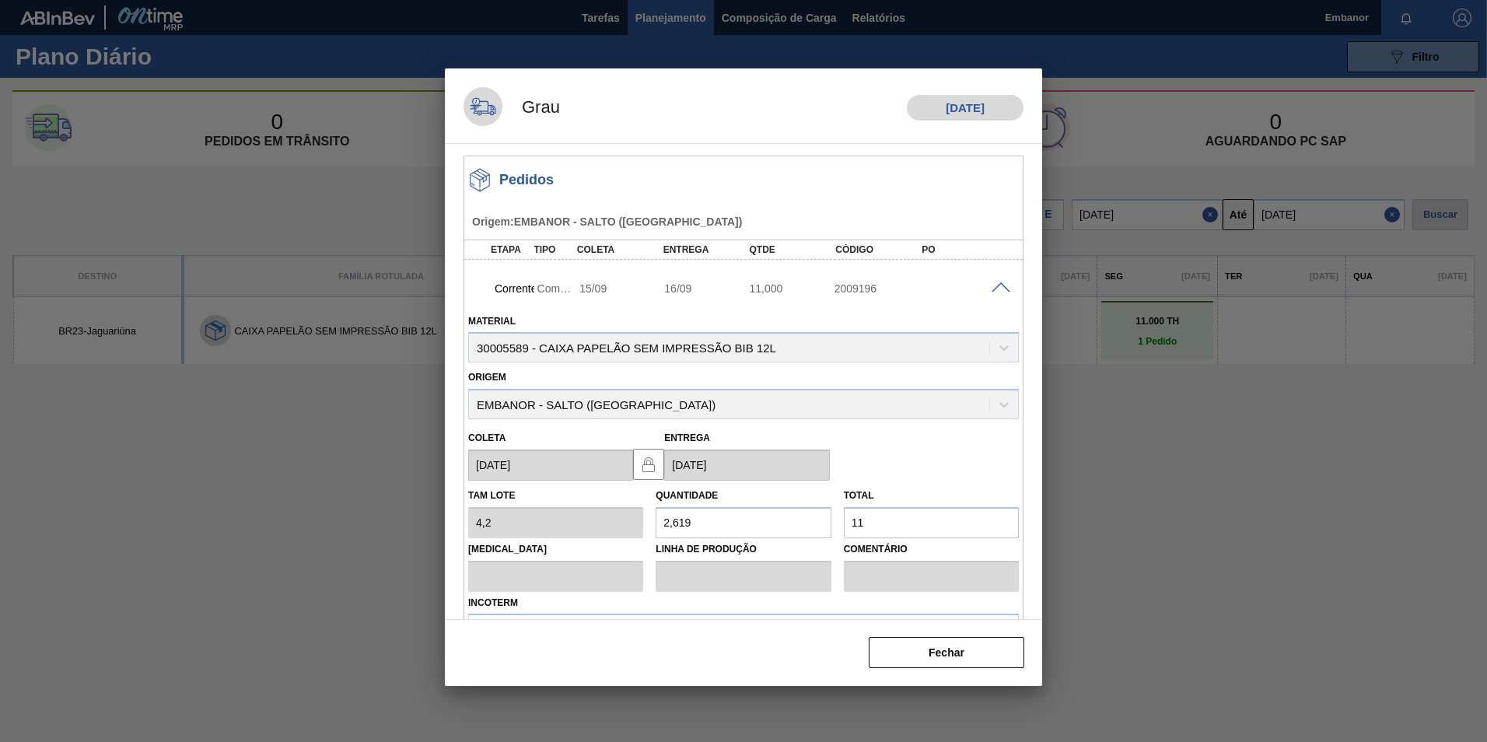
click at [999, 284] on span at bounding box center [1000, 288] width 19 height 12
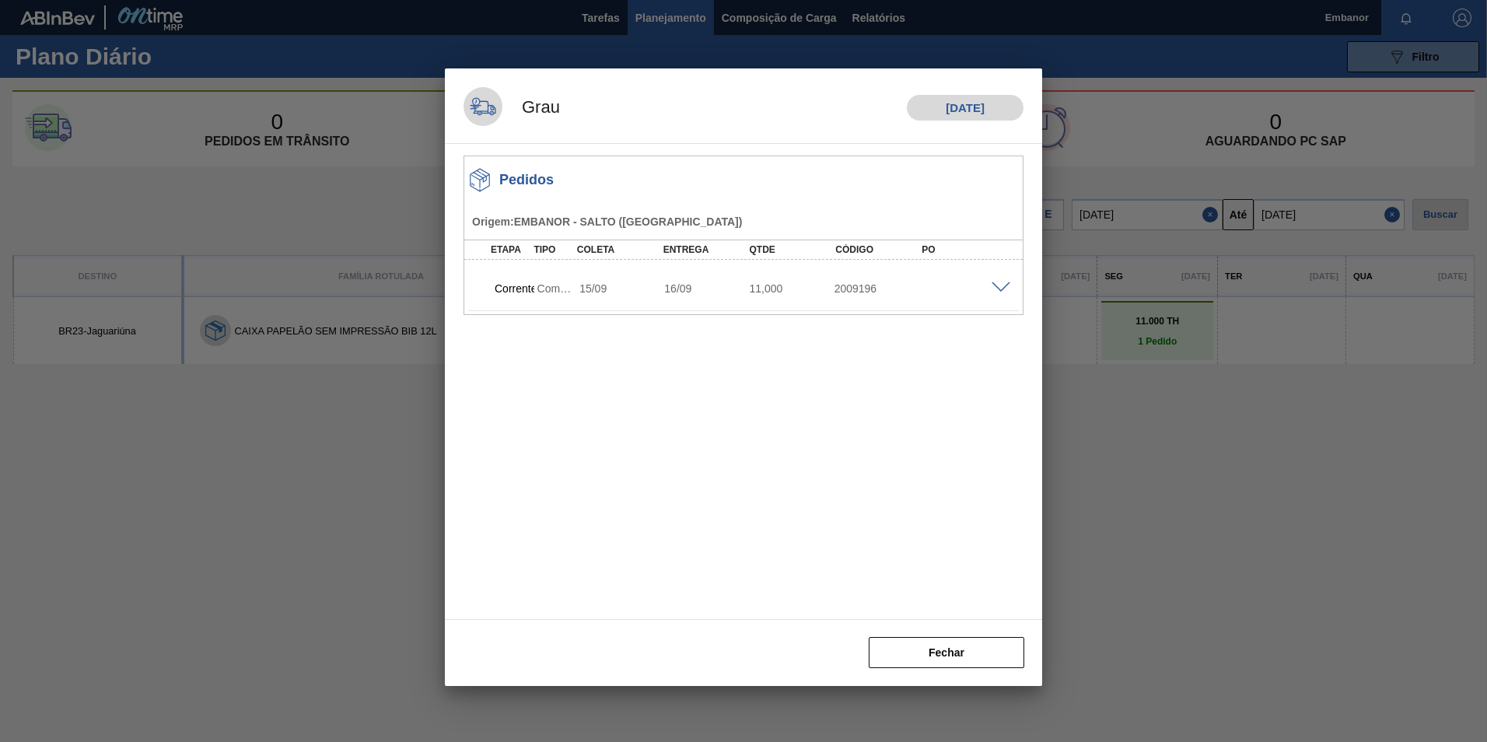
click at [999, 284] on span at bounding box center [1000, 288] width 19 height 12
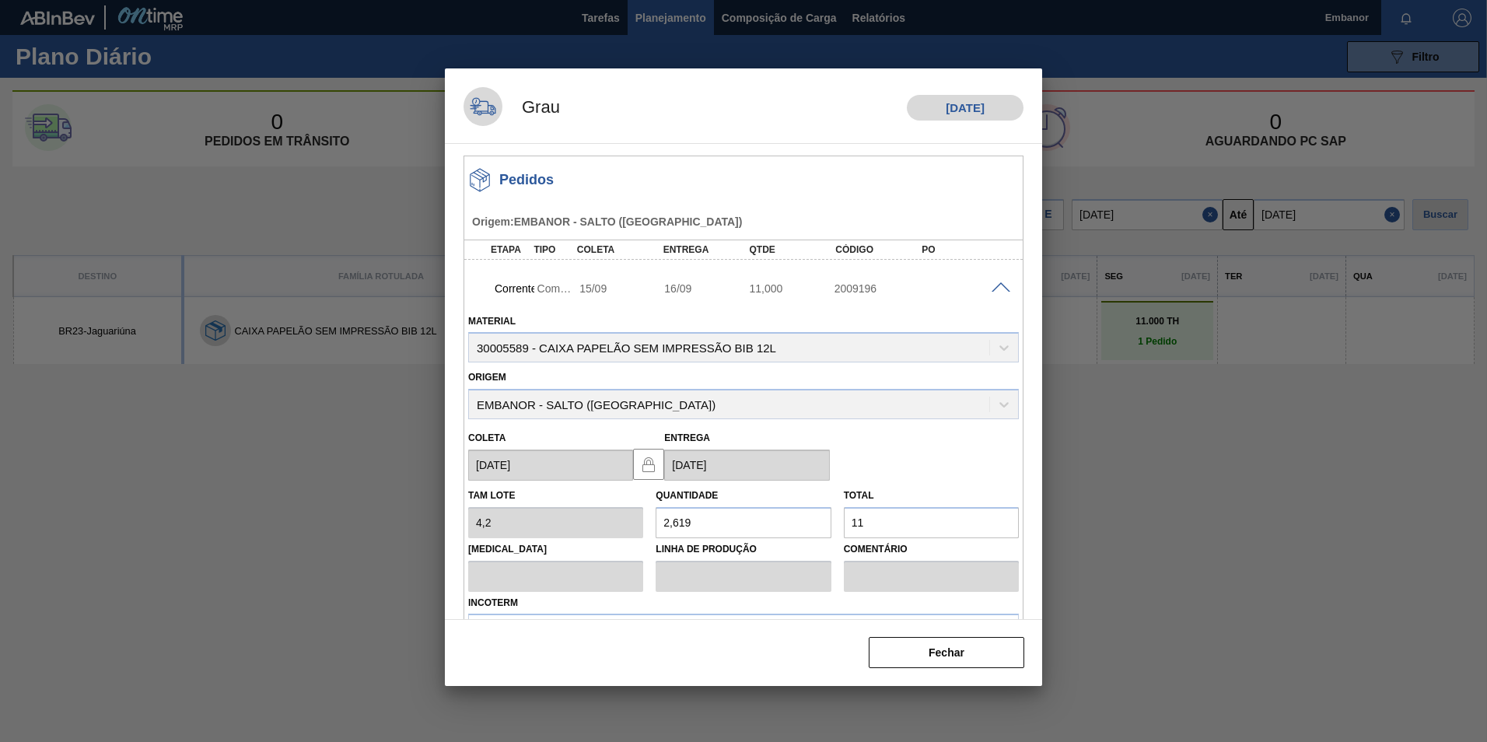
scroll to position [72, 0]
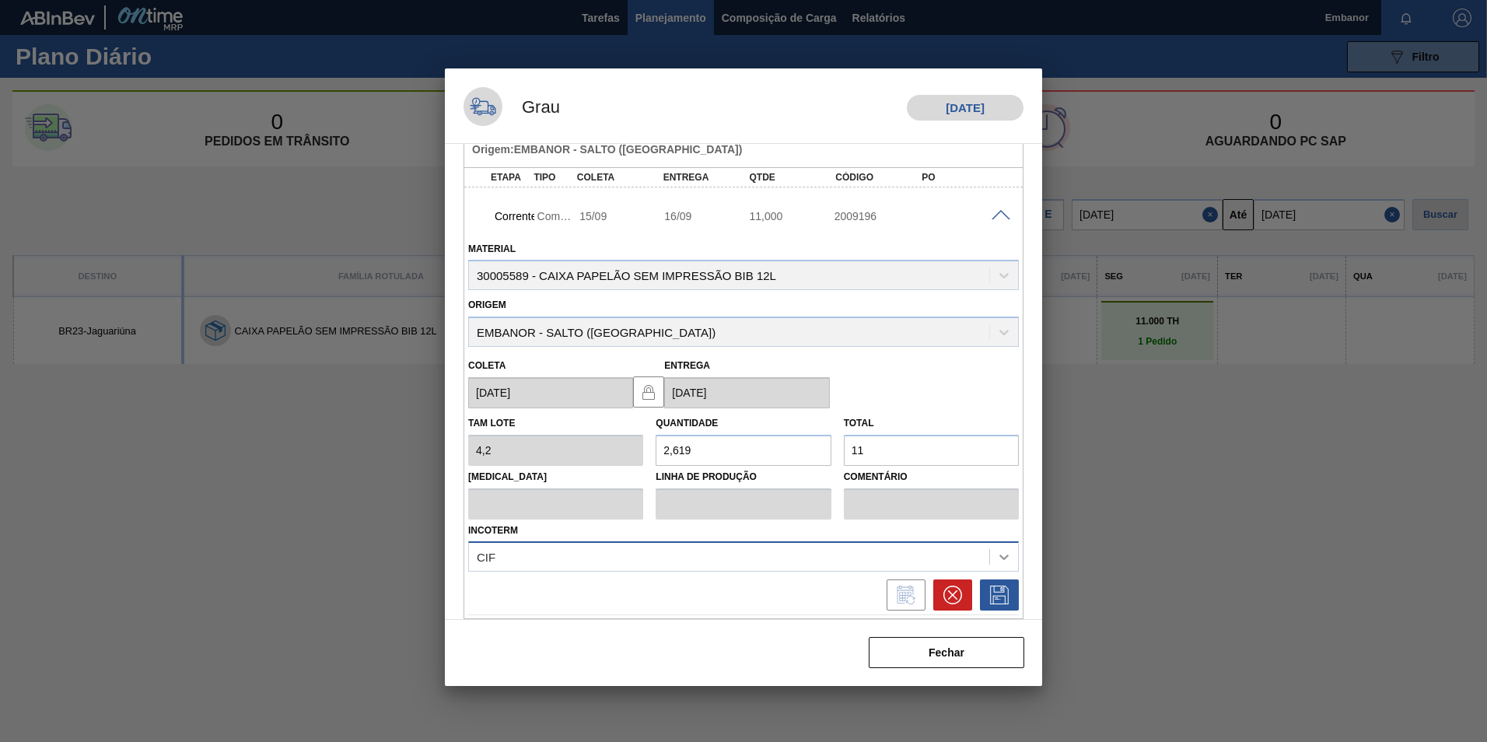
click at [1001, 554] on icon at bounding box center [1004, 557] width 16 height 16
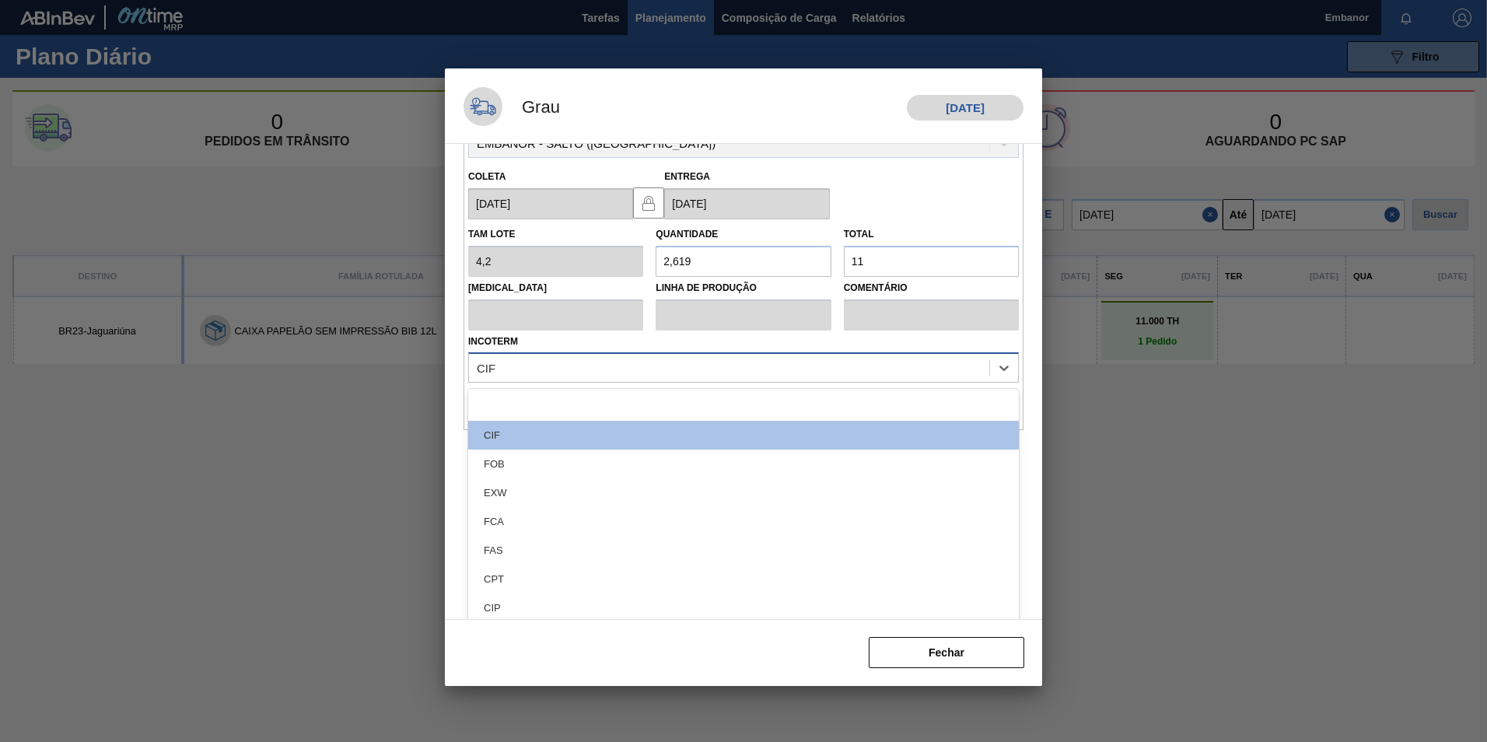
scroll to position [264, 0]
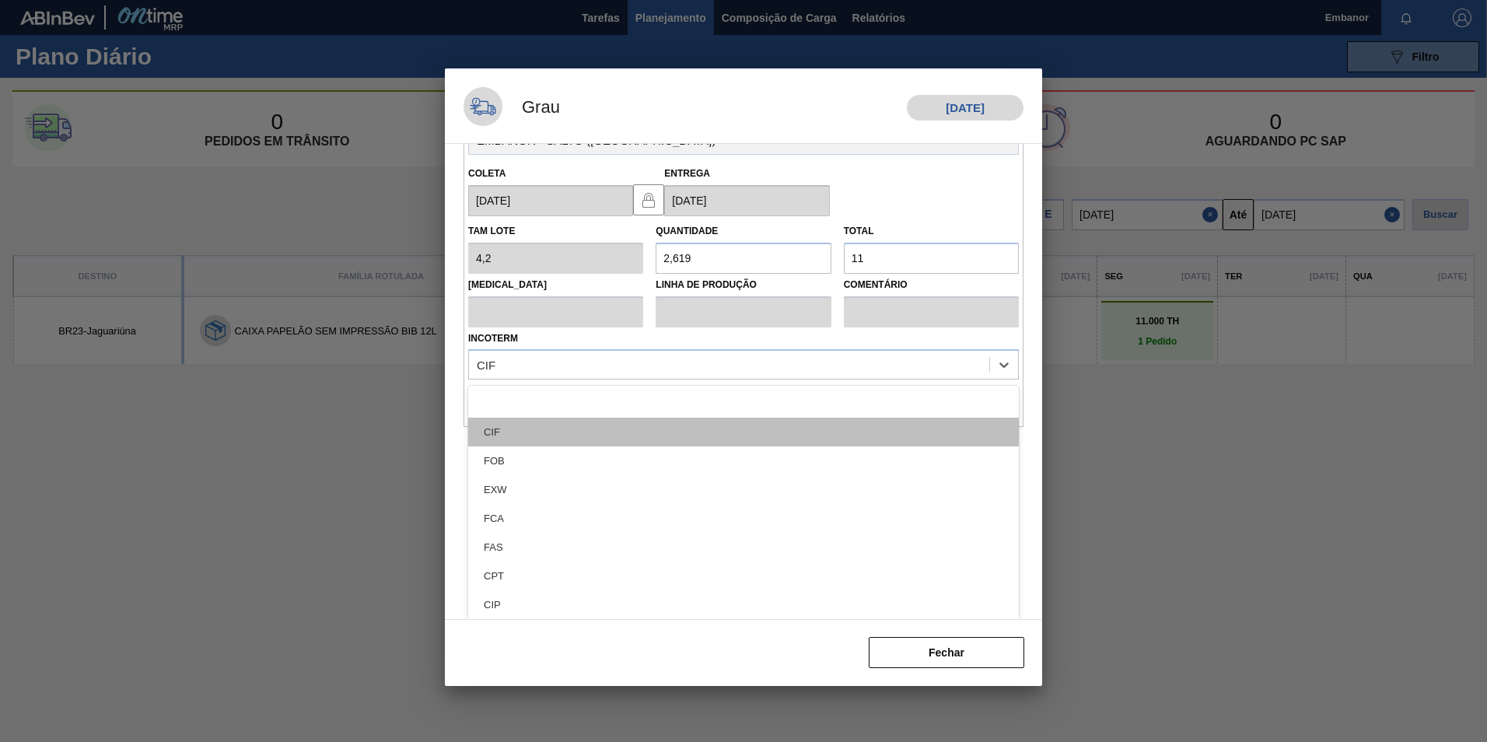
click at [921, 430] on div "CIF" at bounding box center [743, 432] width 551 height 29
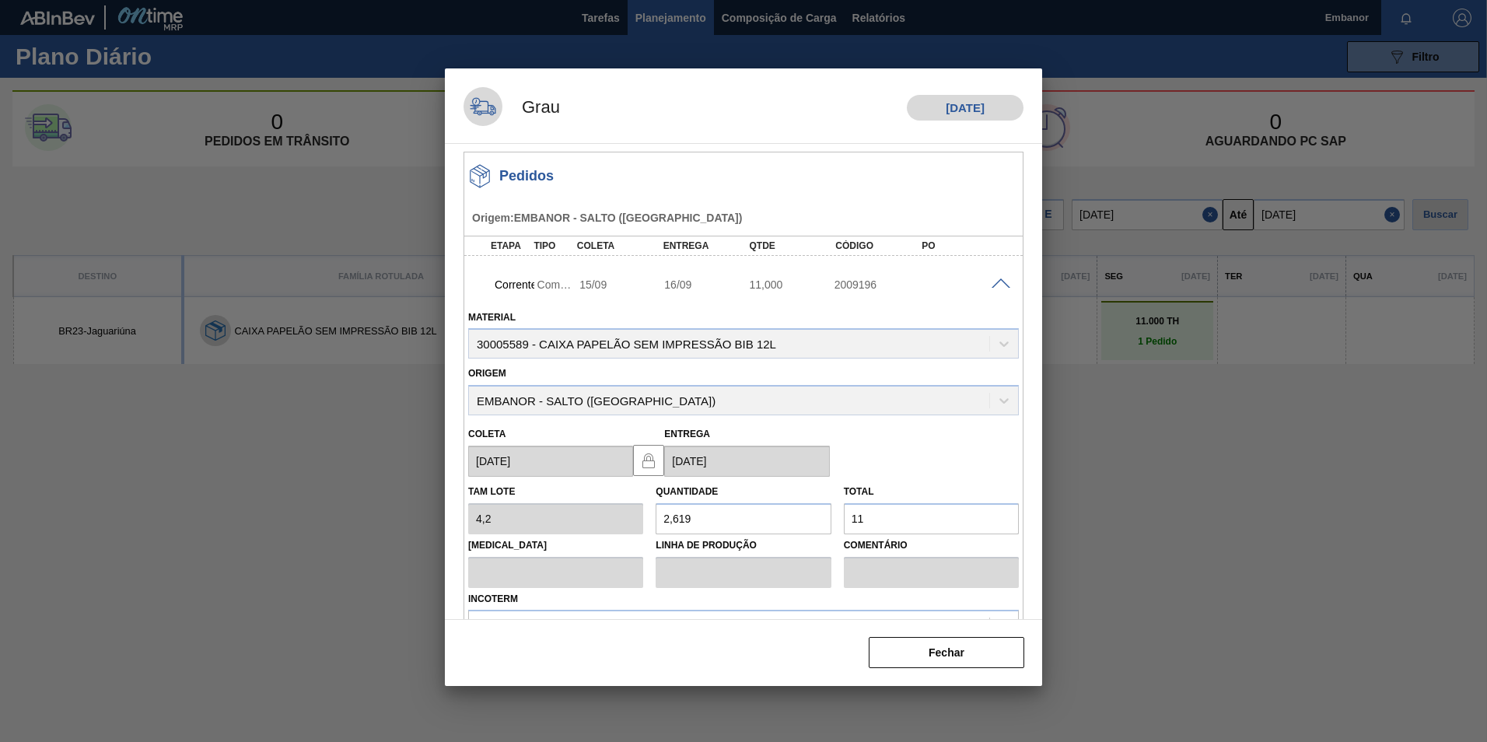
scroll to position [0, 0]
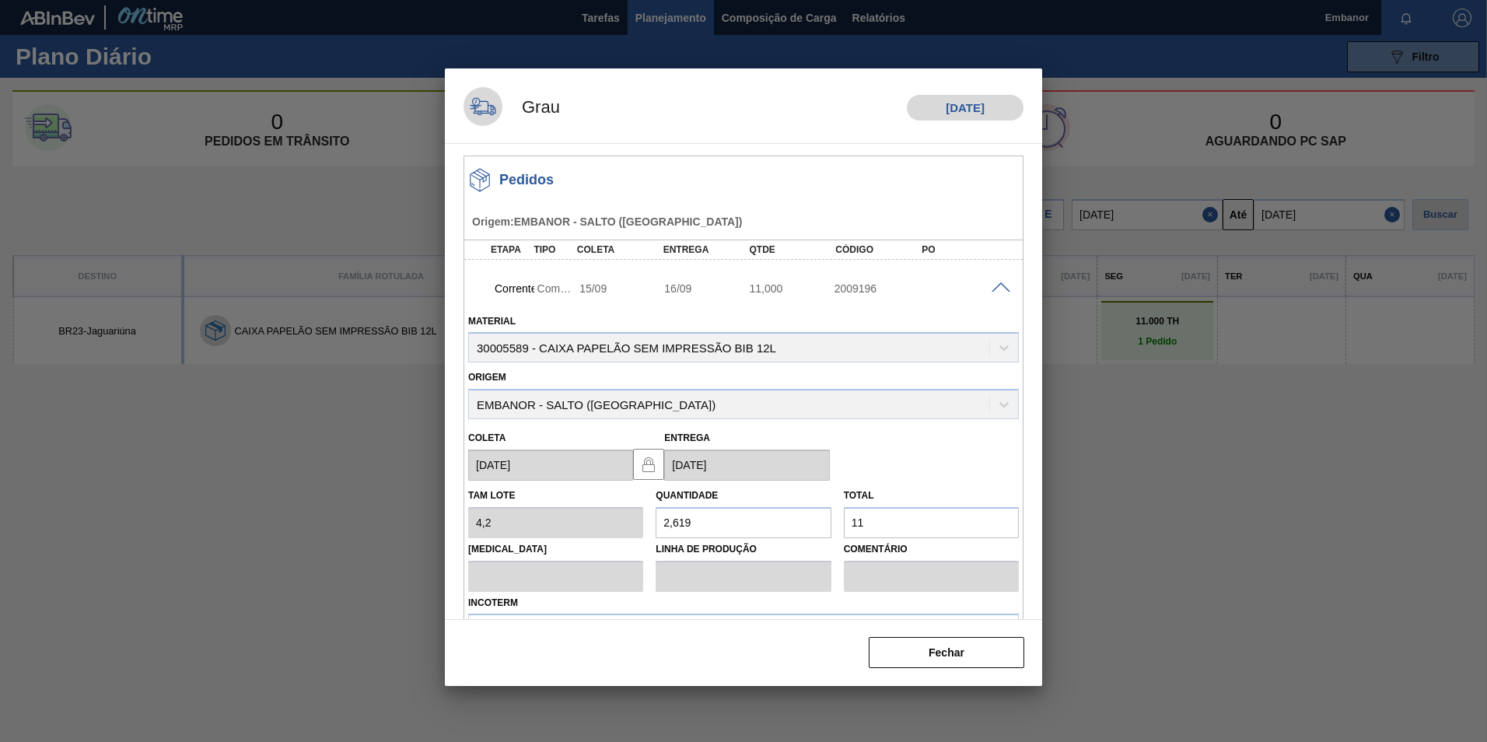
click at [998, 284] on span at bounding box center [1000, 288] width 19 height 12
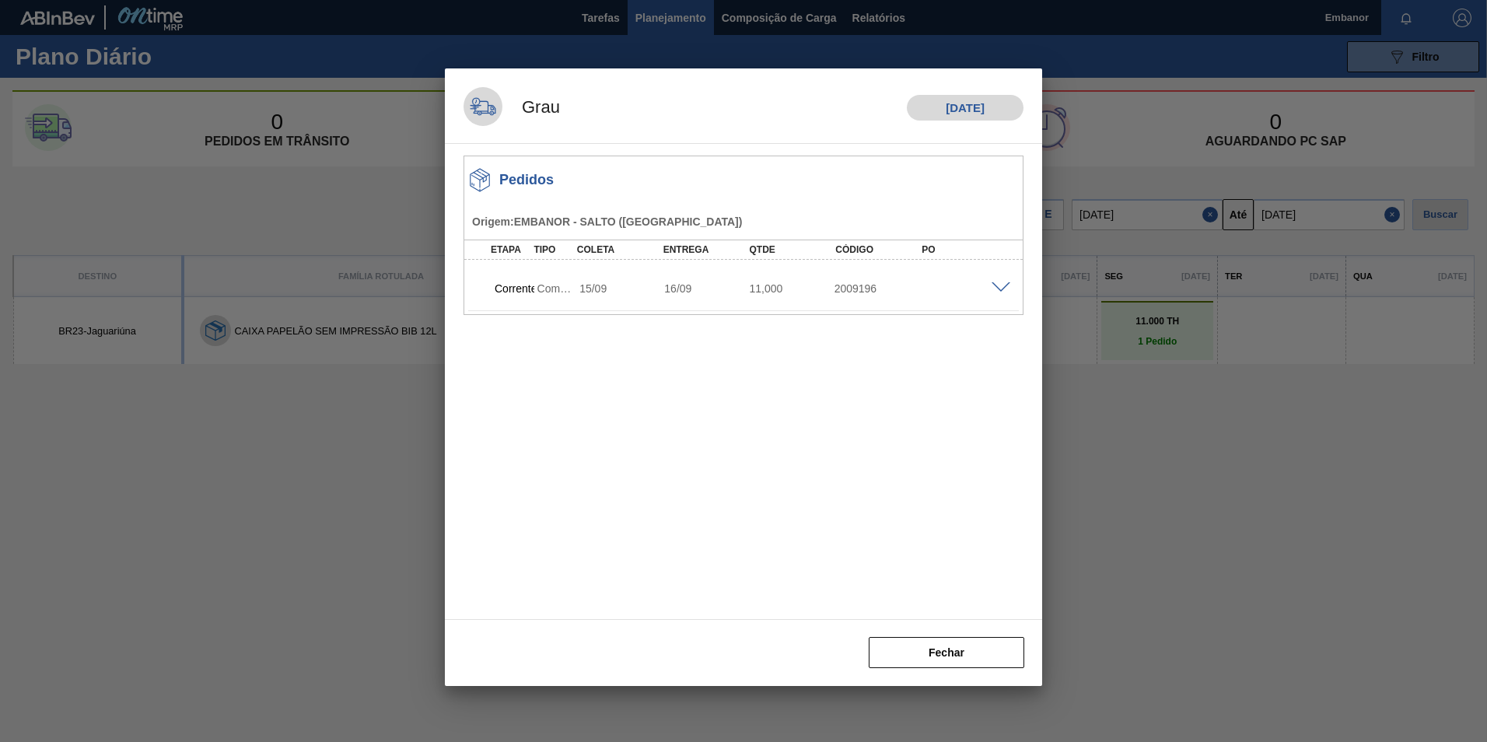
click at [998, 284] on span at bounding box center [1000, 288] width 19 height 12
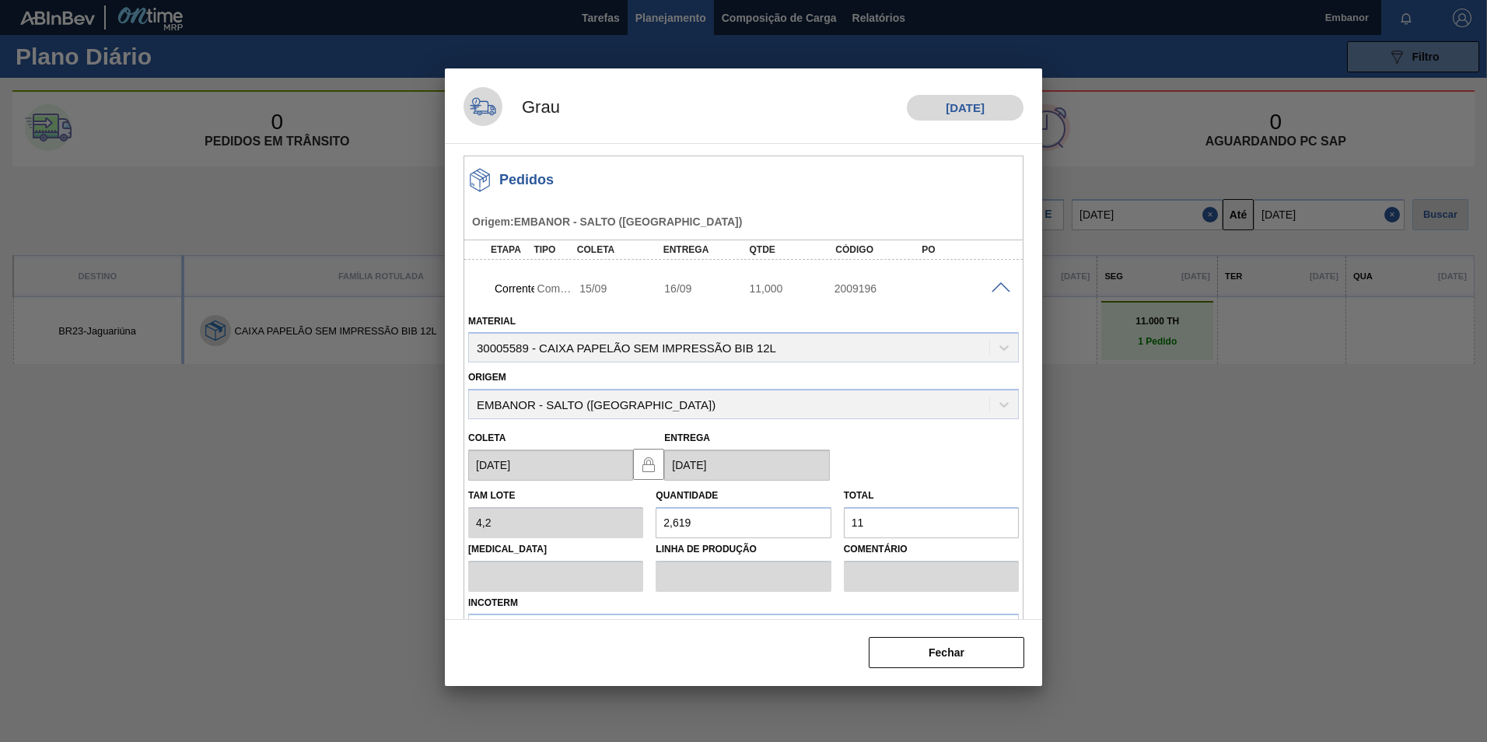
click at [1486, 0] on html "Tarefas Planejamento Composição de Carga Relatórios Embanor Marcar todas como l…" at bounding box center [743, 0] width 1487 height 0
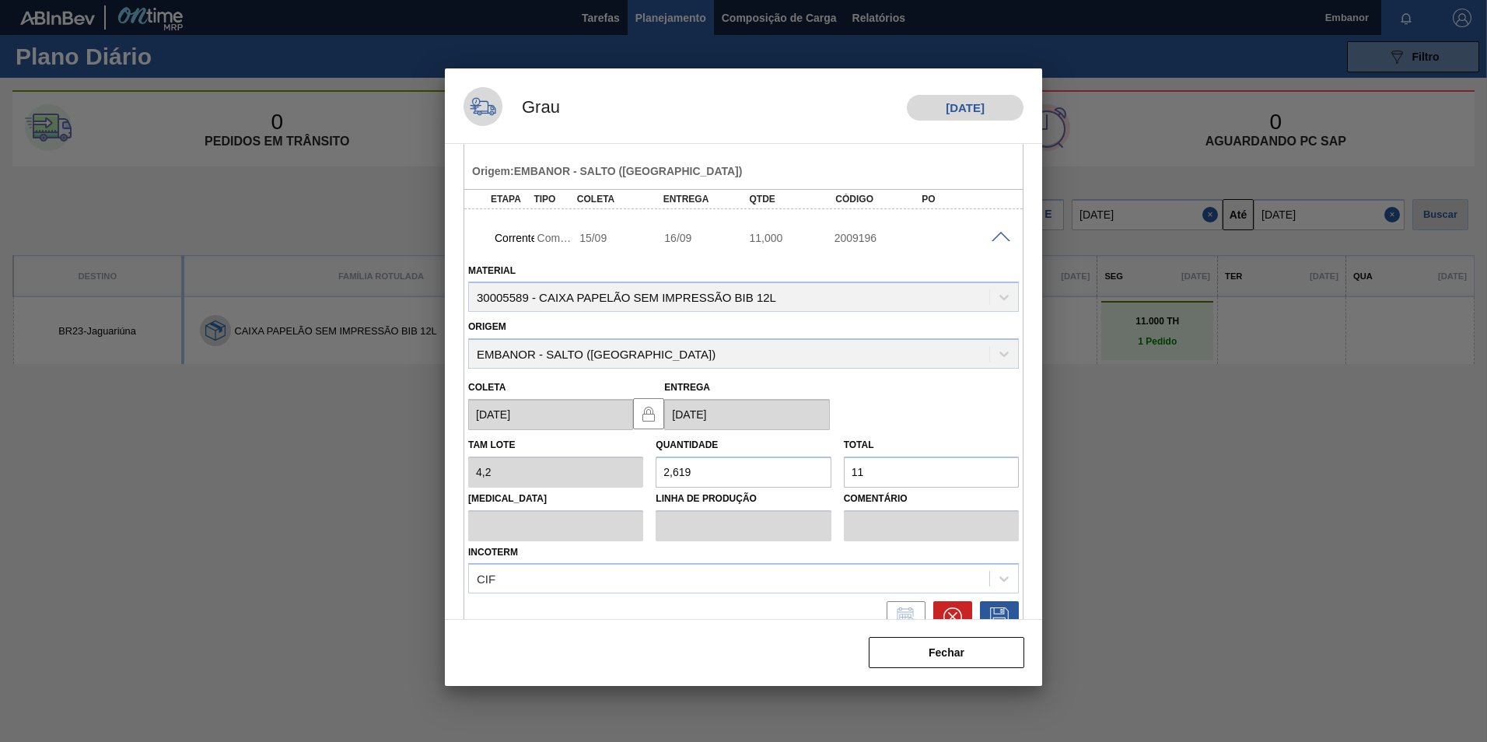
scroll to position [72, 0]
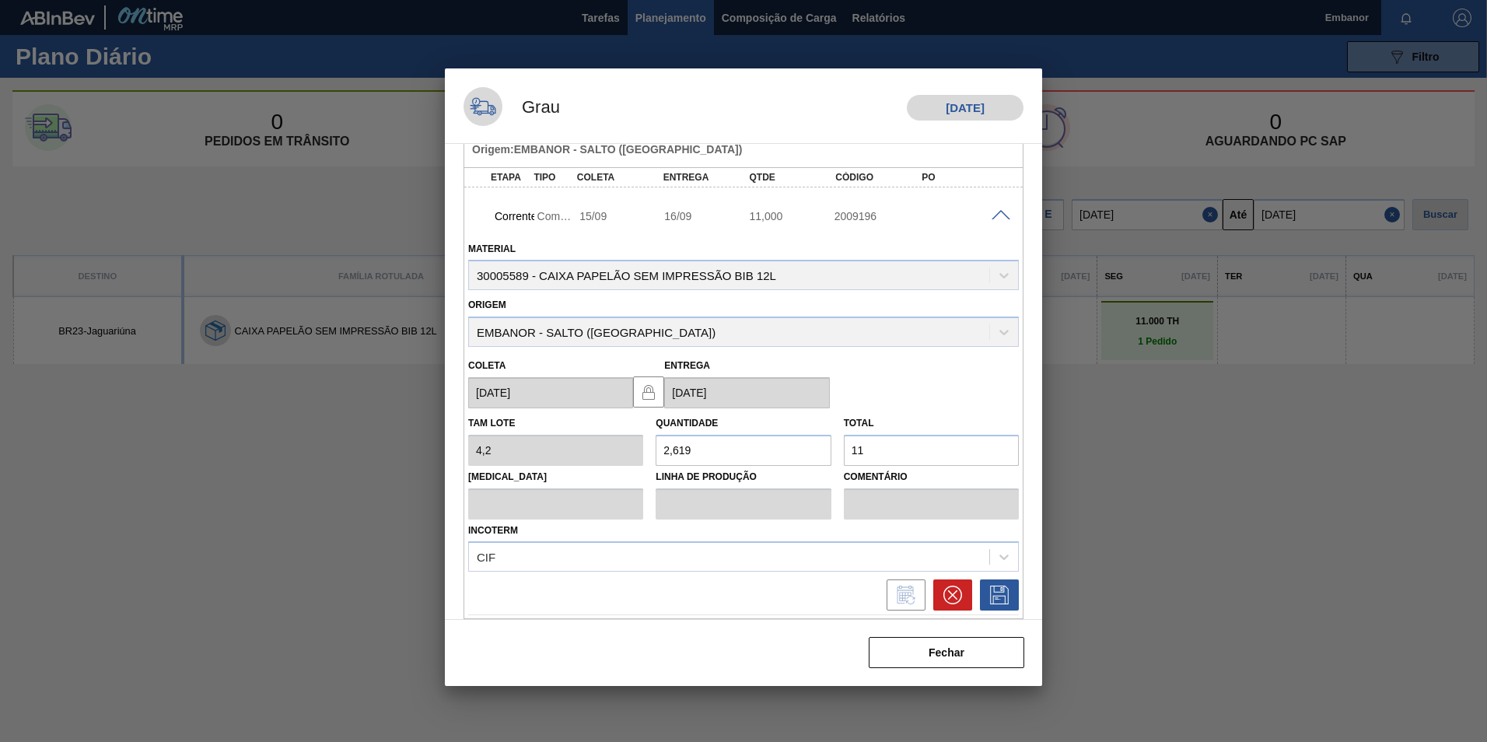
click at [1000, 208] on div at bounding box center [1003, 214] width 31 height 12
click at [997, 215] on span at bounding box center [1000, 216] width 19 height 12
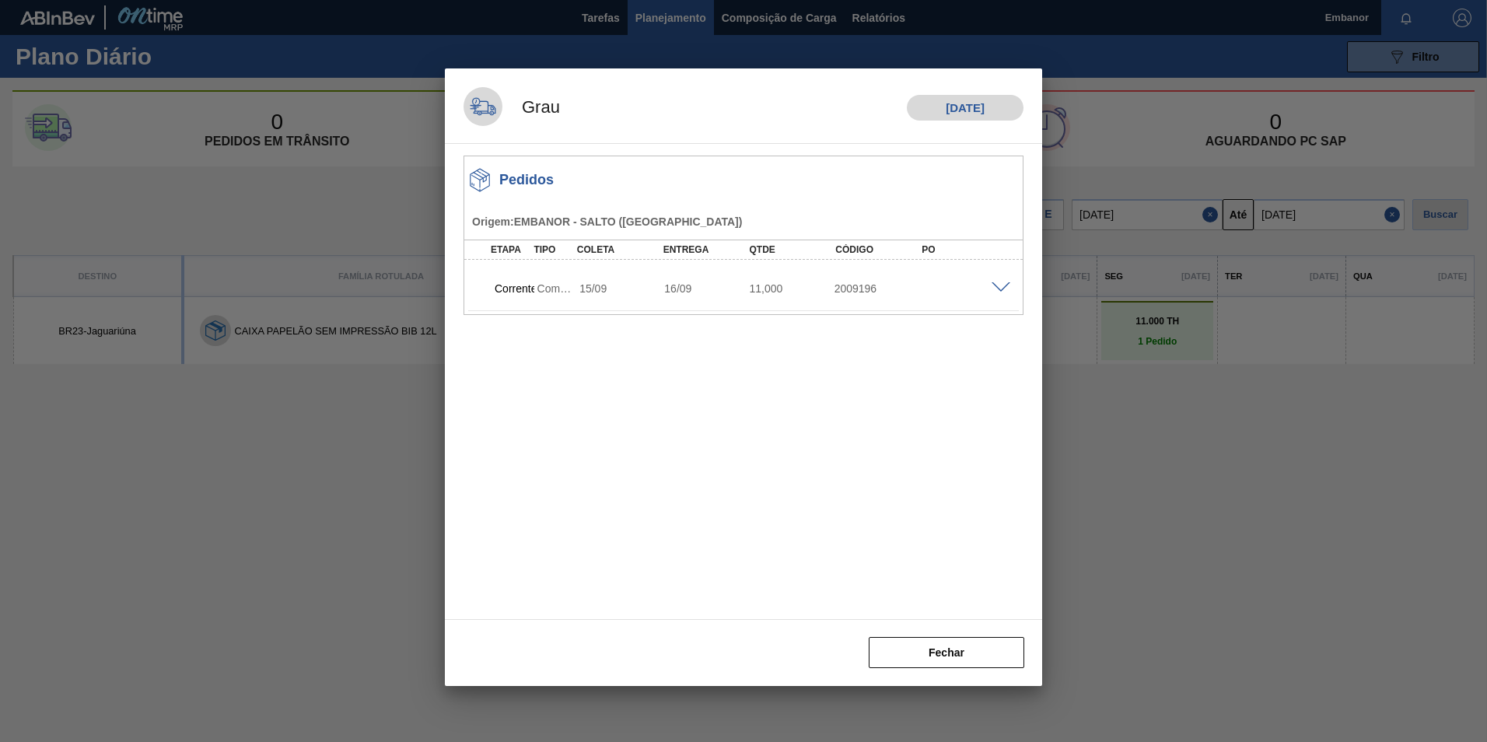
click at [997, 285] on span at bounding box center [1000, 288] width 19 height 12
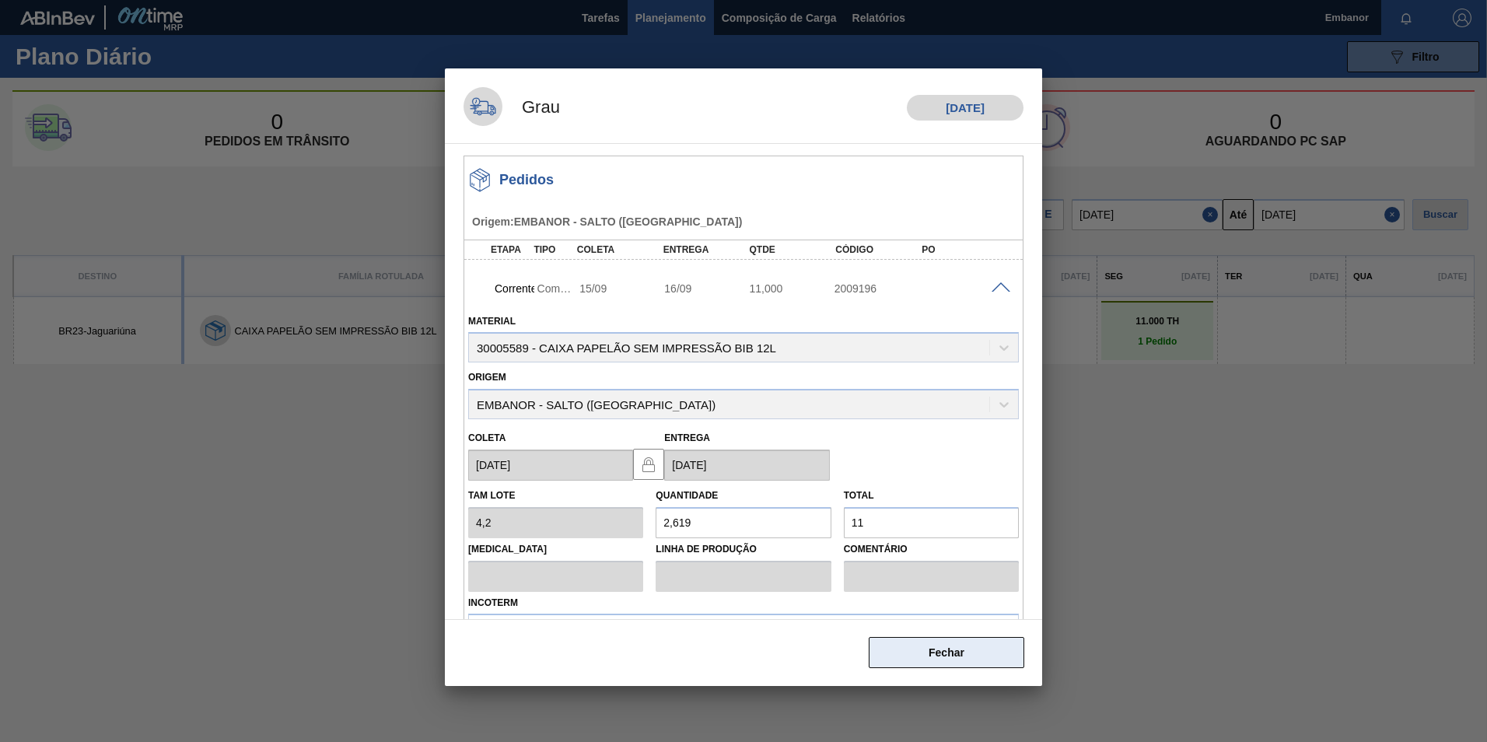
click at [991, 653] on button "Fechar" at bounding box center [947, 652] width 156 height 31
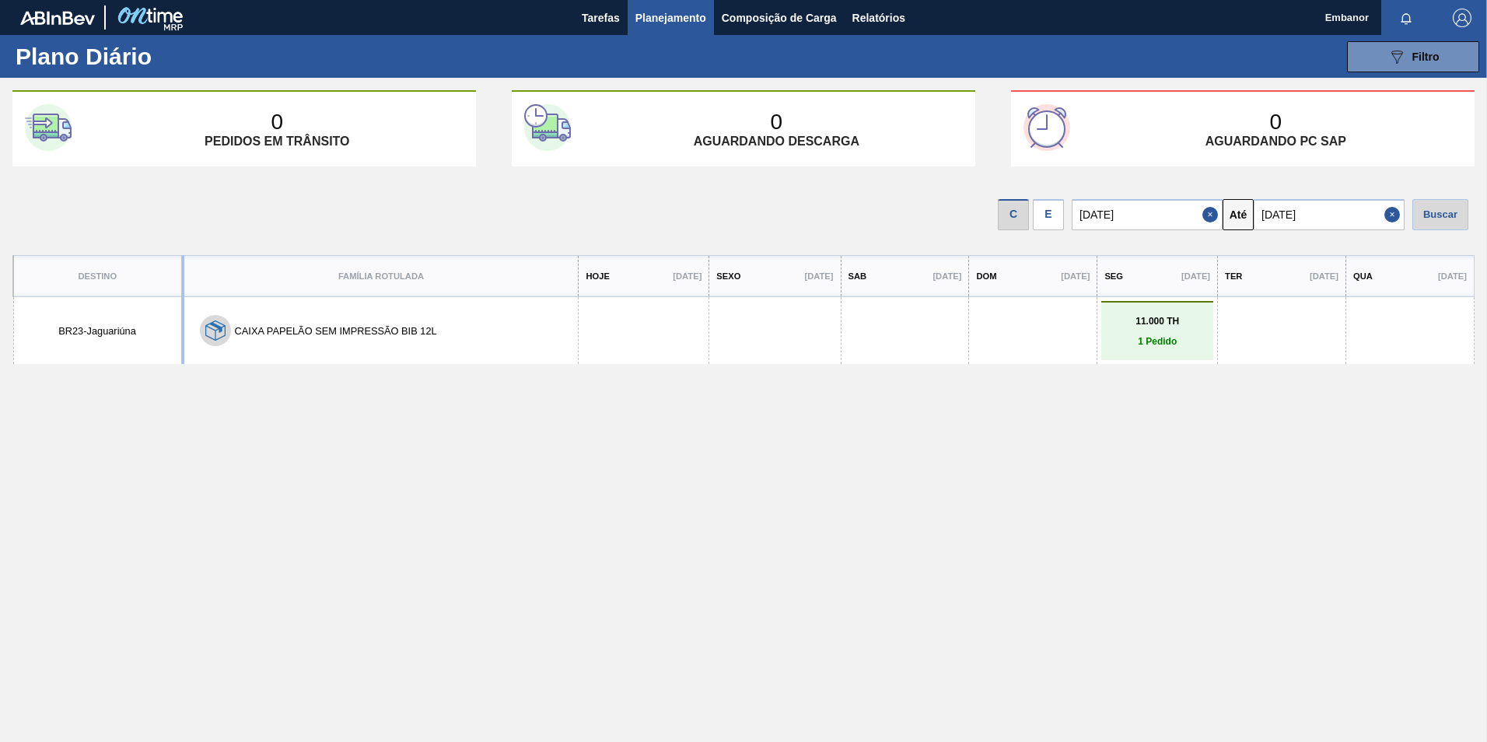
click at [336, 331] on button "CAIXA PAPELÃO SEM IMPRESSÃO BIB 12L" at bounding box center [336, 331] width 202 height 12
click at [262, 337] on div "CAIXA PAPELÃO SEM IMPRESSÃO BIB 12L" at bounding box center [381, 330] width 386 height 31
click at [1148, 343] on p "1 Pedido" at bounding box center [1157, 341] width 104 height 11
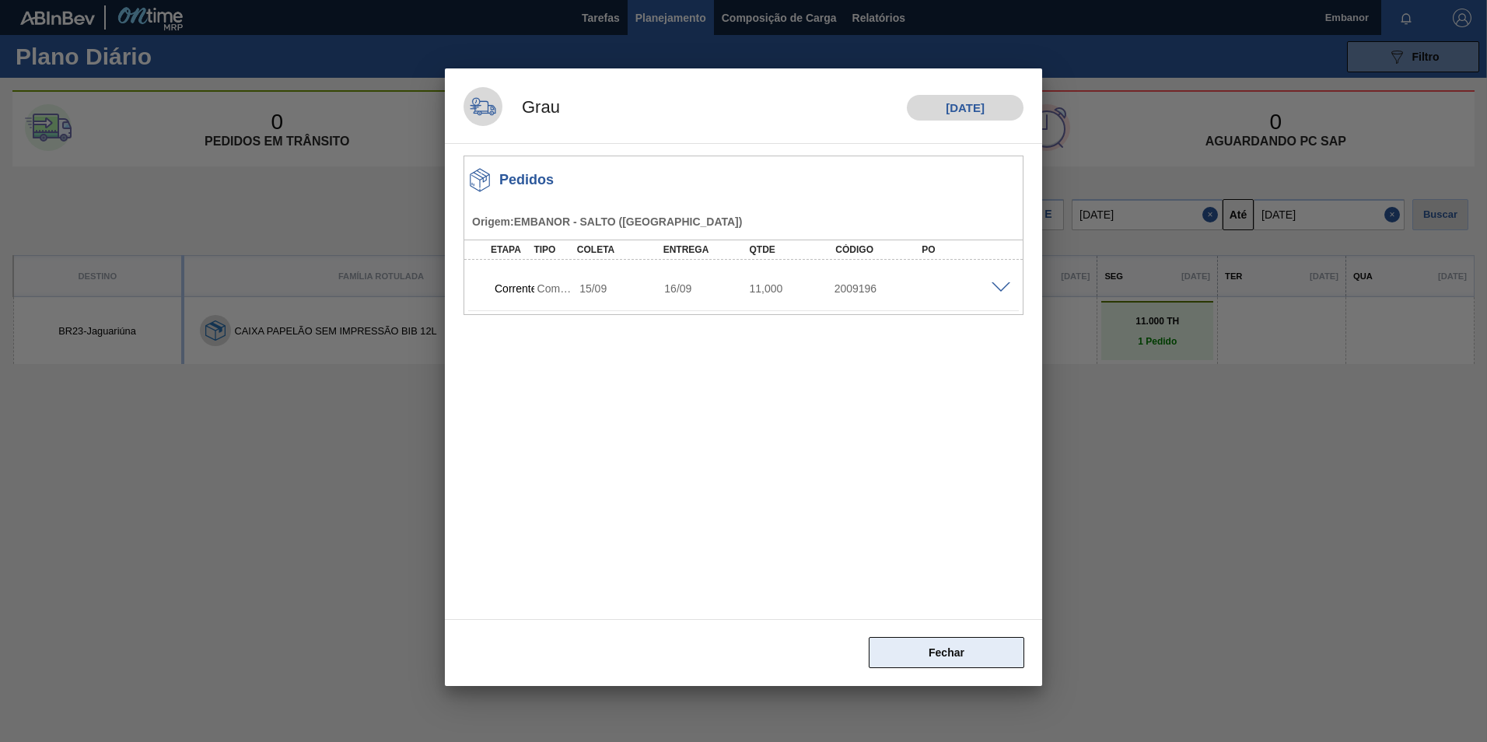
click at [964, 658] on button "Fechar" at bounding box center [947, 652] width 156 height 31
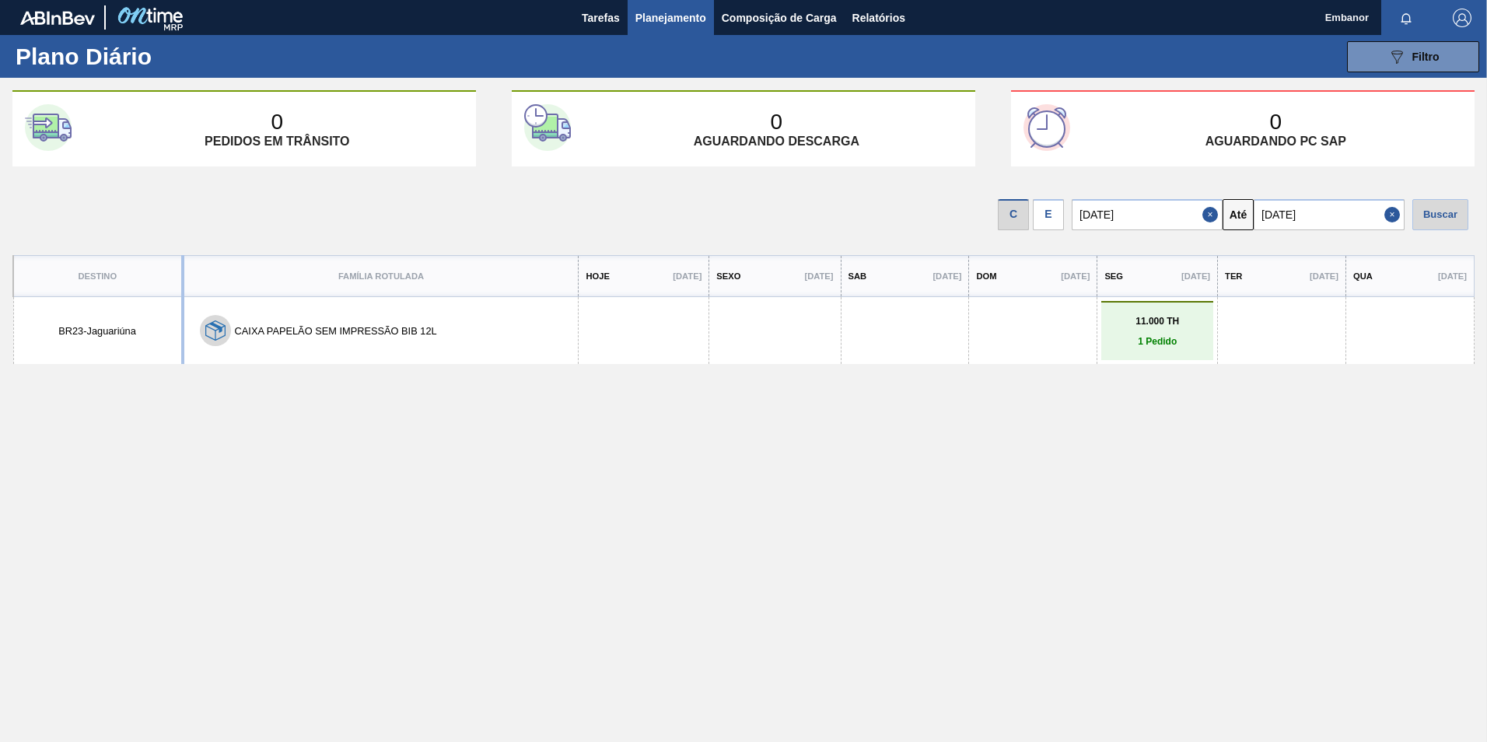
click at [680, 19] on span "Planejamento" at bounding box center [670, 18] width 71 height 19
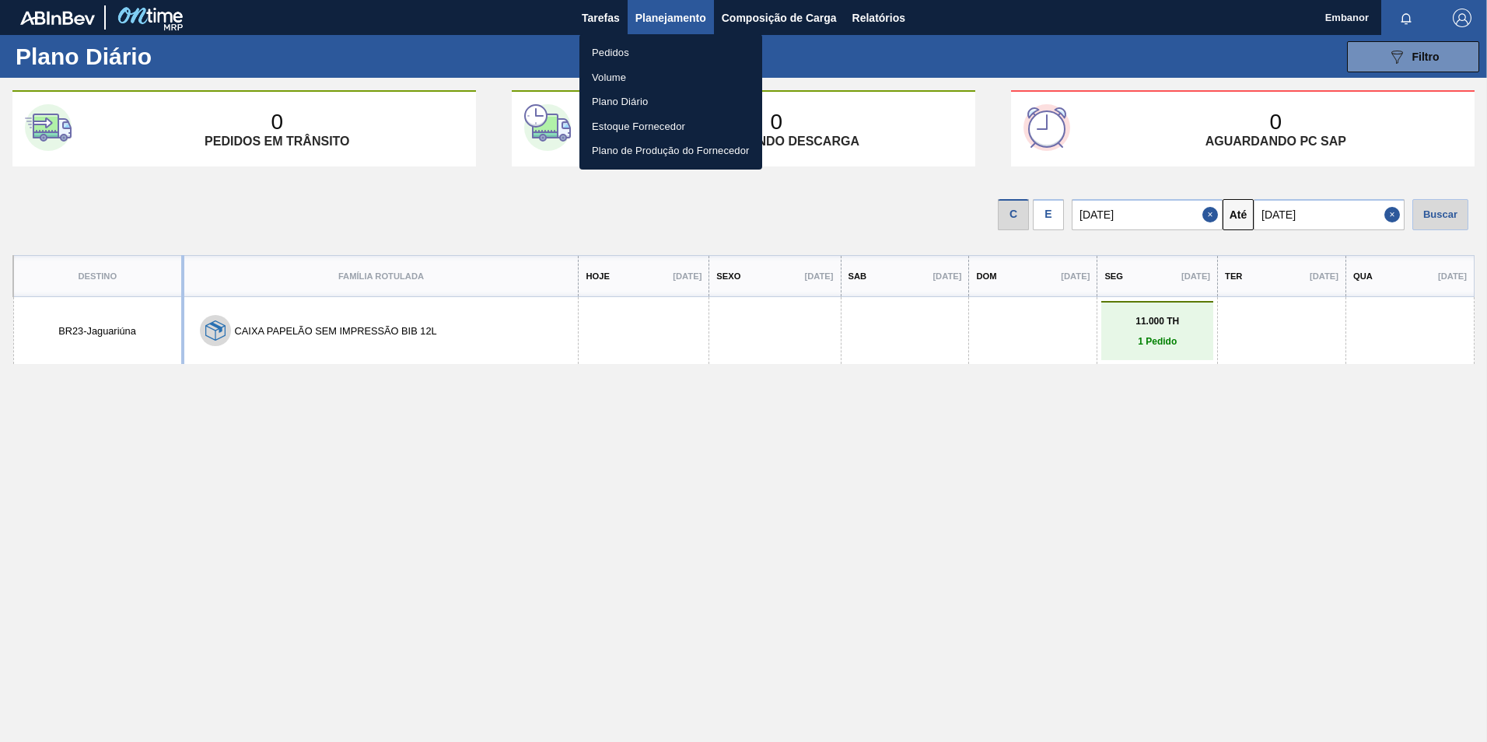
click at [631, 54] on li "Pedidos" at bounding box center [670, 52] width 183 height 25
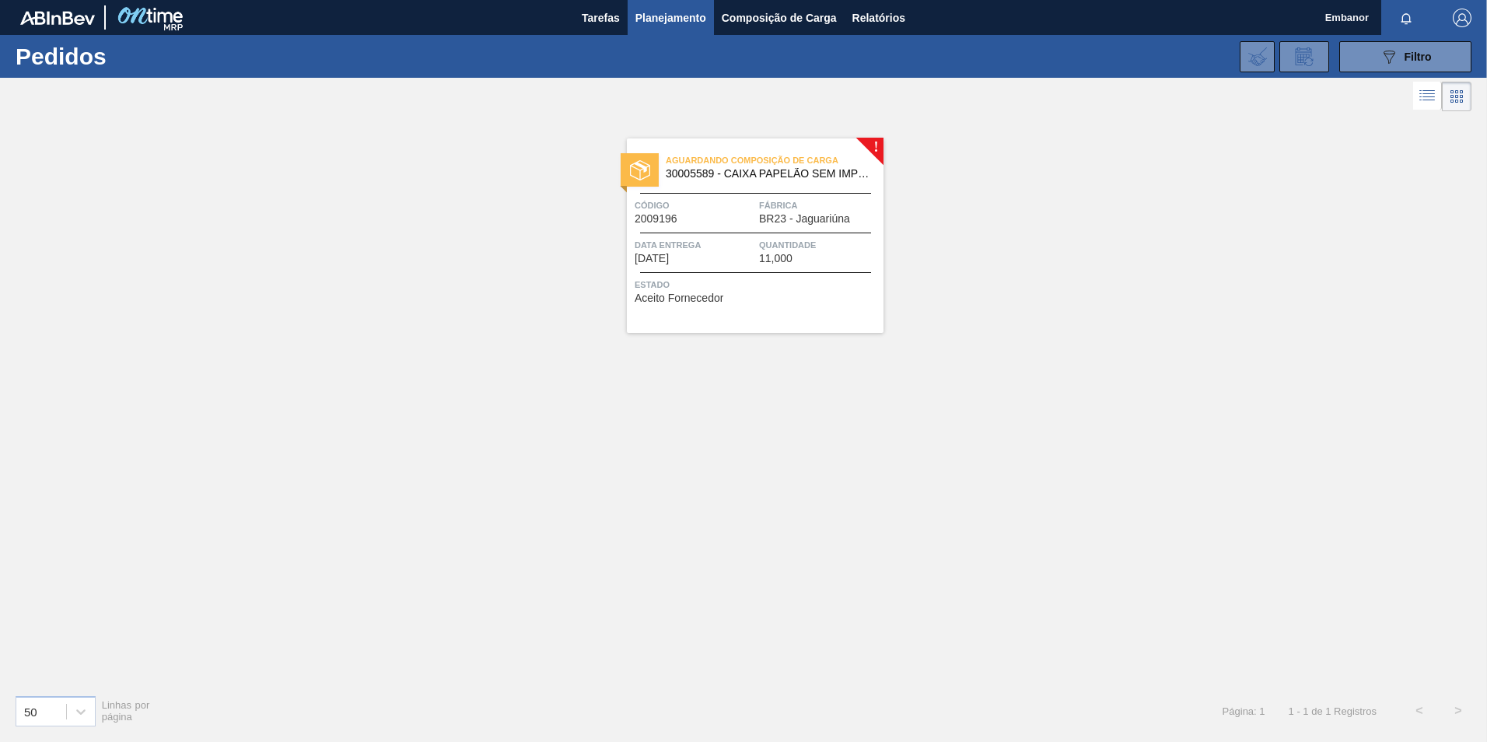
click at [642, 169] on img at bounding box center [640, 170] width 20 height 20
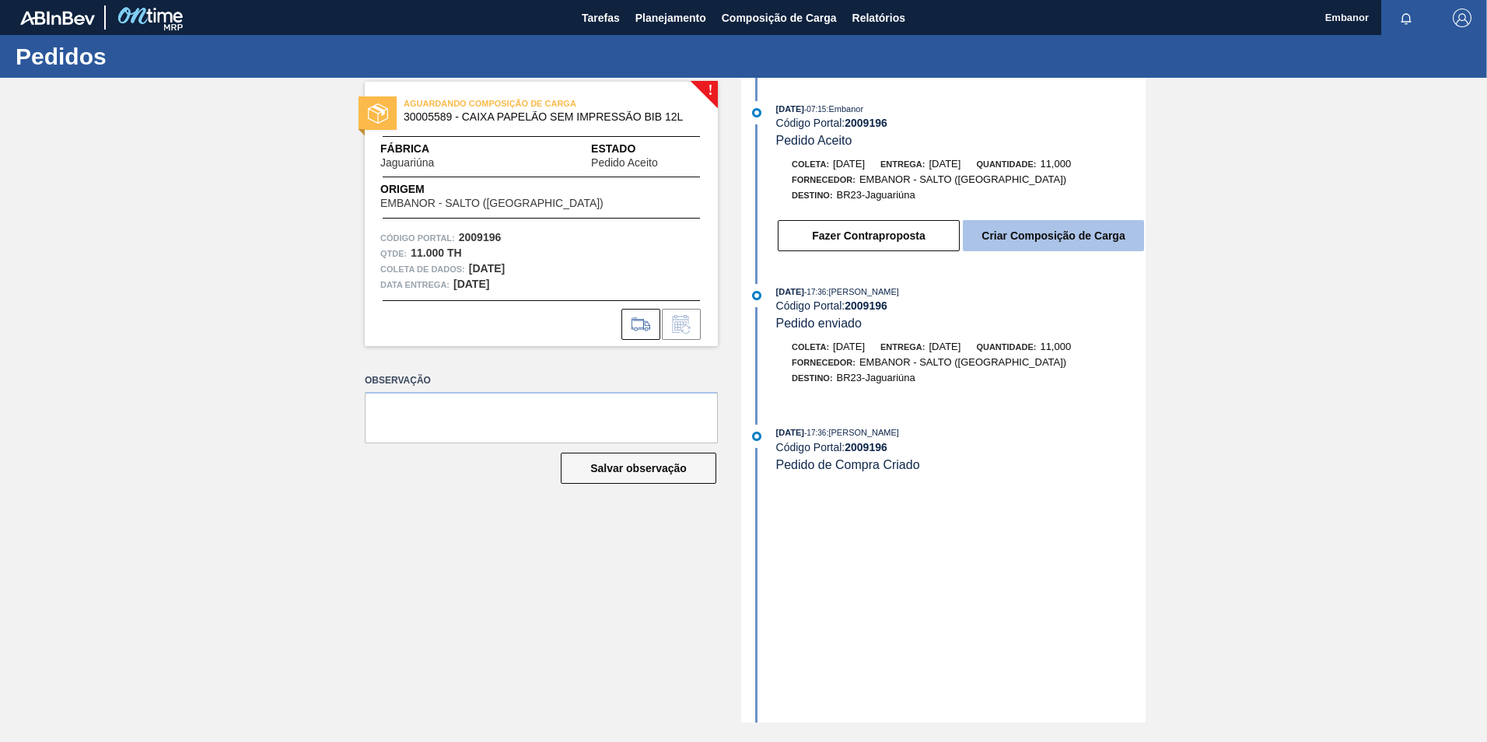
click at [1018, 236] on button "Criar Composição de Carga" at bounding box center [1053, 235] width 181 height 31
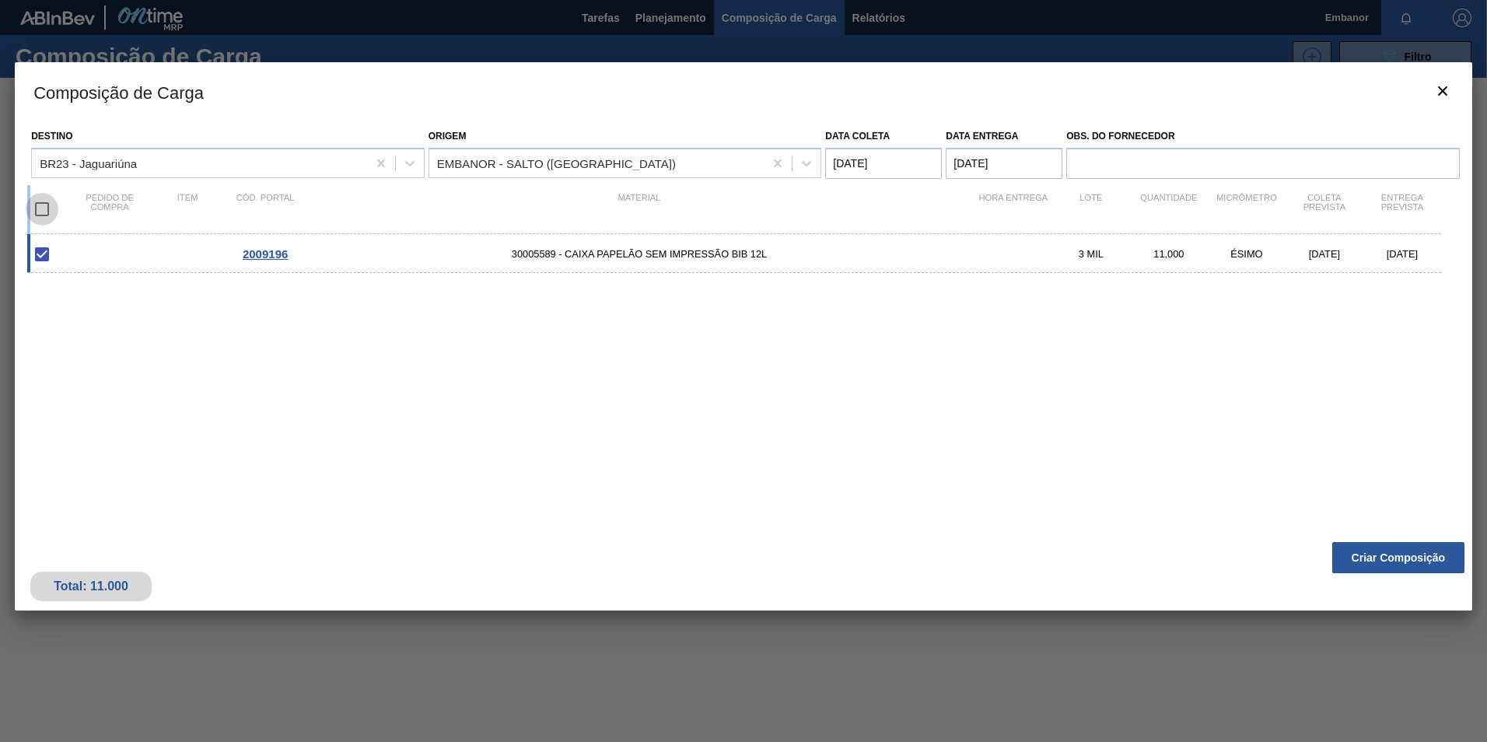
drag, startPoint x: 46, startPoint y: 205, endPoint x: 58, endPoint y: 223, distance: 21.8
click at [46, 207] on input "checkbox" at bounding box center [42, 209] width 33 height 33
checkbox input "true"
click at [1379, 550] on button "Criar Composição" at bounding box center [1398, 557] width 132 height 31
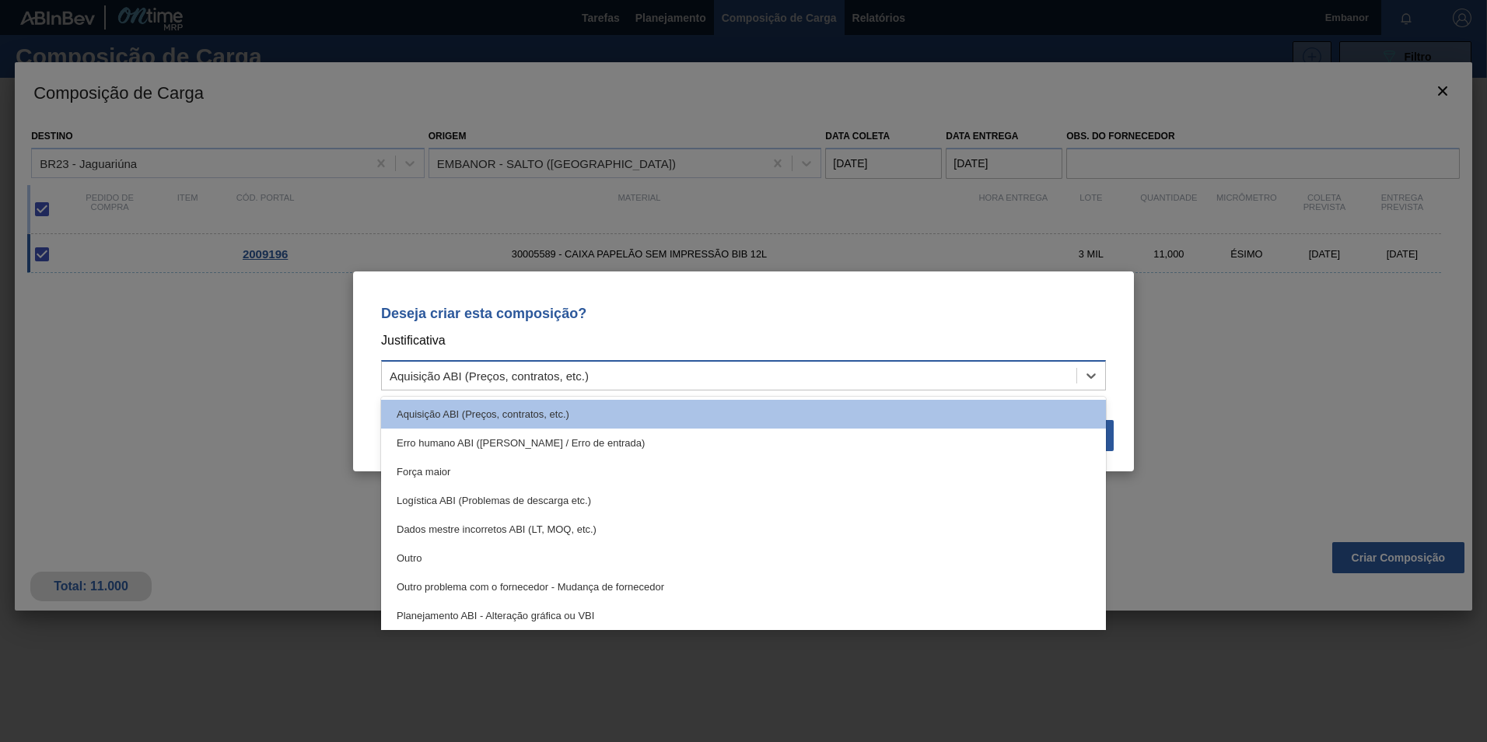
click at [684, 376] on div "Aquisição ABI (Preços, contratos, etc.)" at bounding box center [729, 375] width 694 height 23
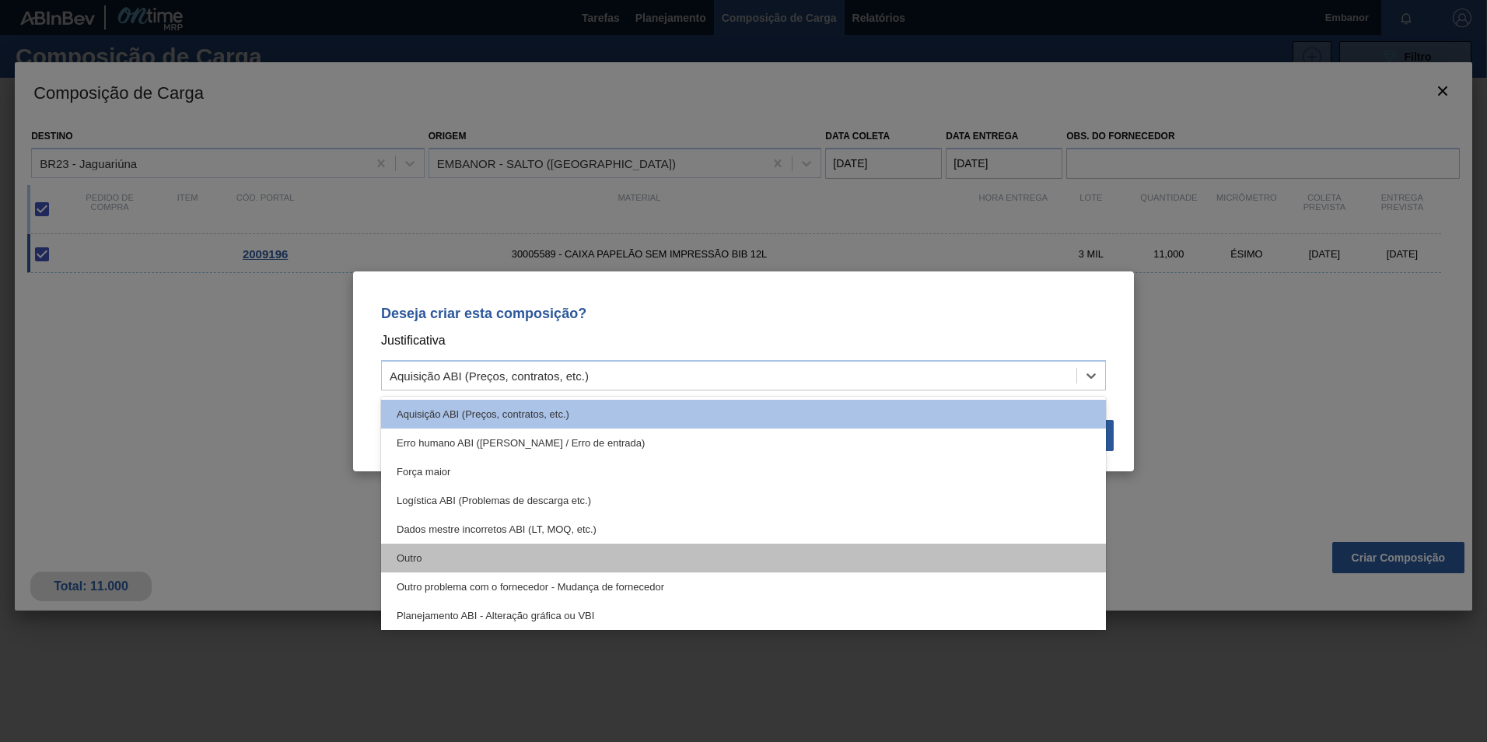
click at [456, 555] on div "Outro" at bounding box center [743, 558] width 725 height 29
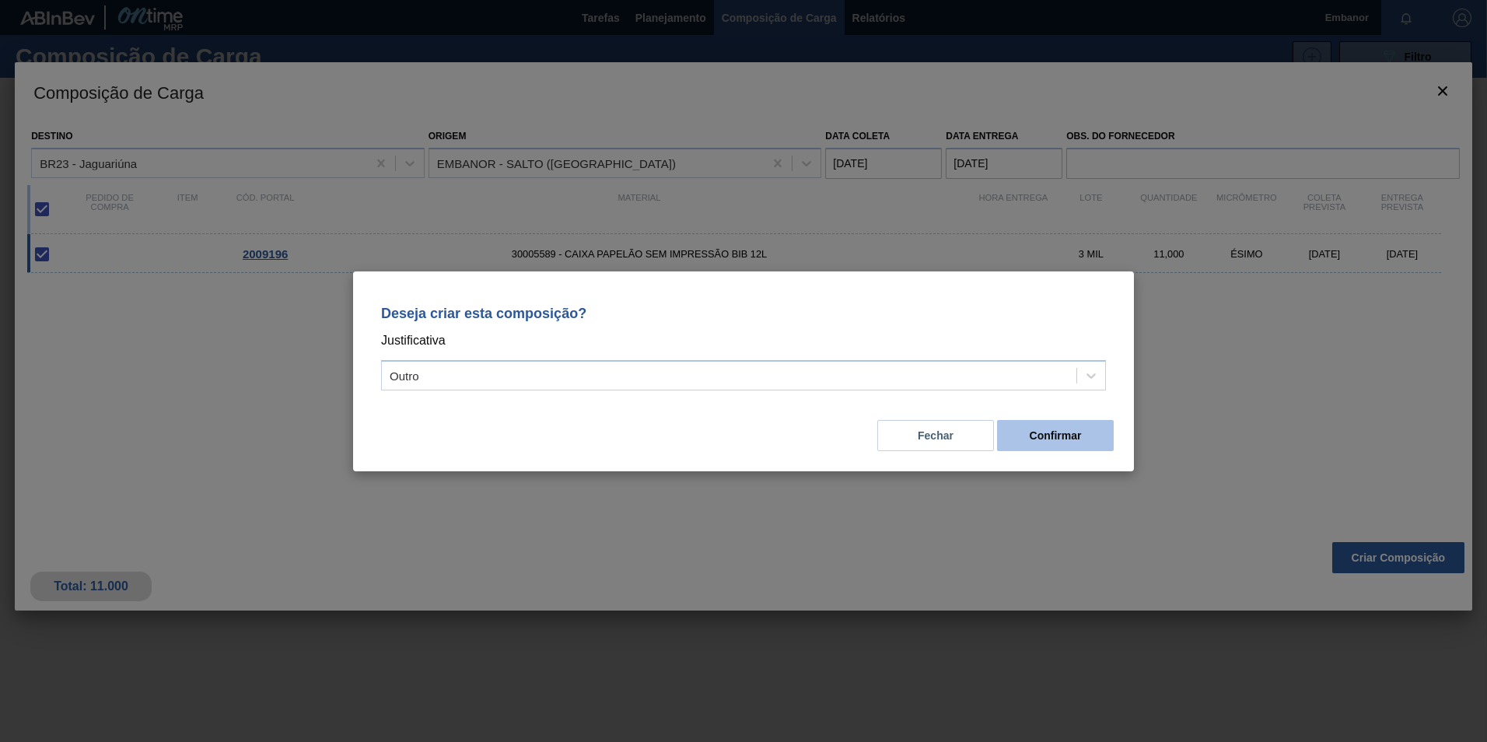
click at [1054, 441] on button "Confirmar" at bounding box center [1055, 435] width 117 height 31
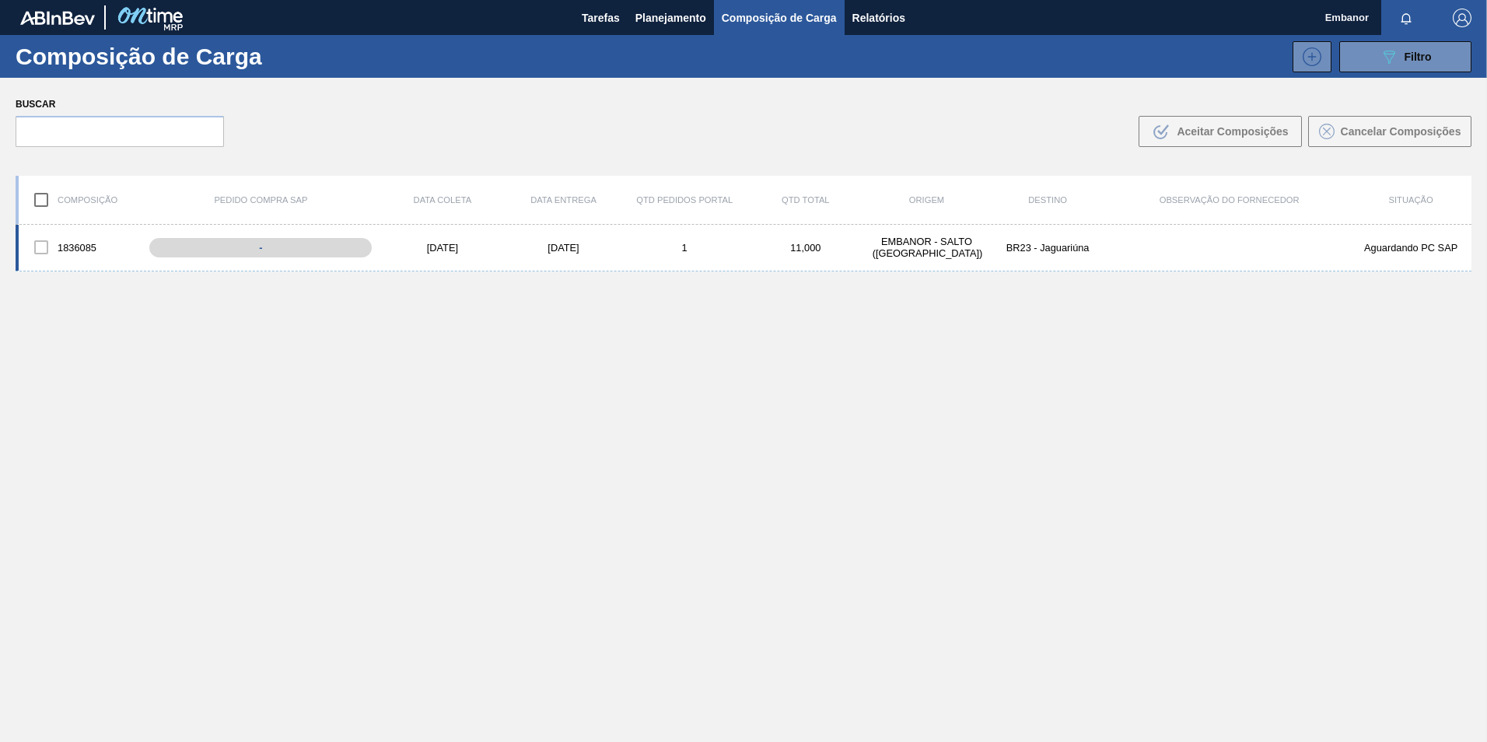
click at [44, 247] on div at bounding box center [41, 247] width 33 height 33
click at [39, 250] on div at bounding box center [41, 247] width 33 height 33
click at [254, 247] on div "-" at bounding box center [272, 247] width 253 height 27
click at [449, 246] on div "15/09/2025" at bounding box center [442, 248] width 121 height 12
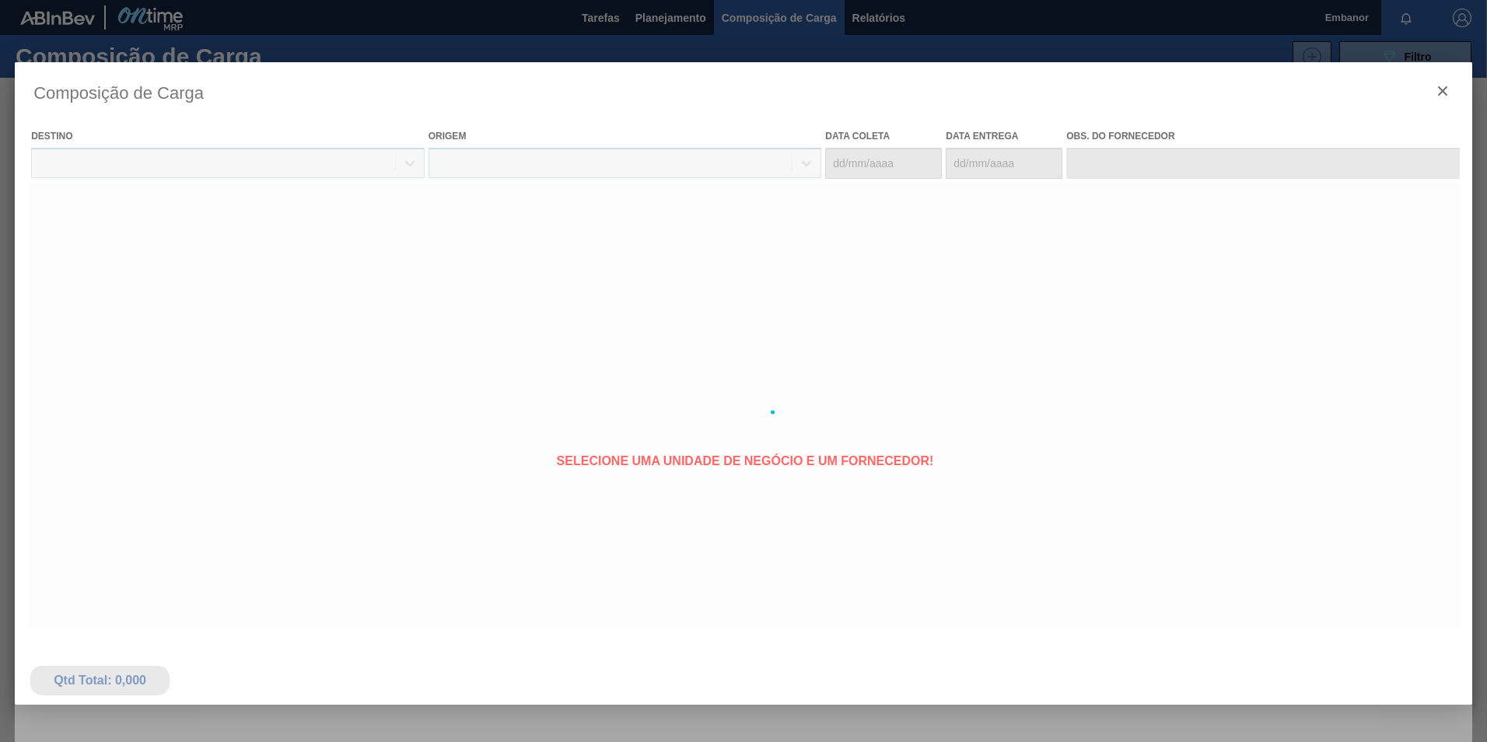
type coleta "15/09/2025"
type entrega "[DATE]"
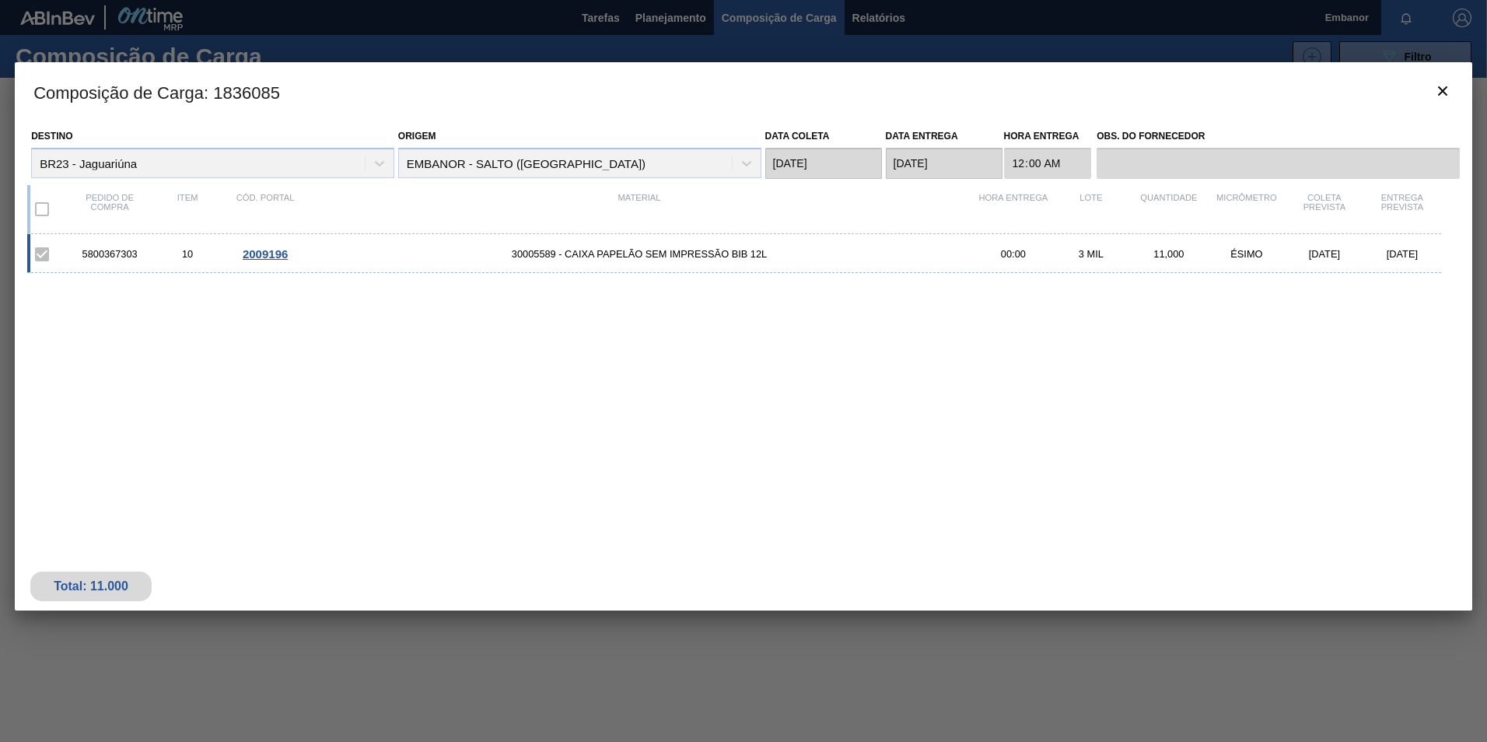
click at [265, 251] on span "2009196" at bounding box center [265, 253] width 45 height 13
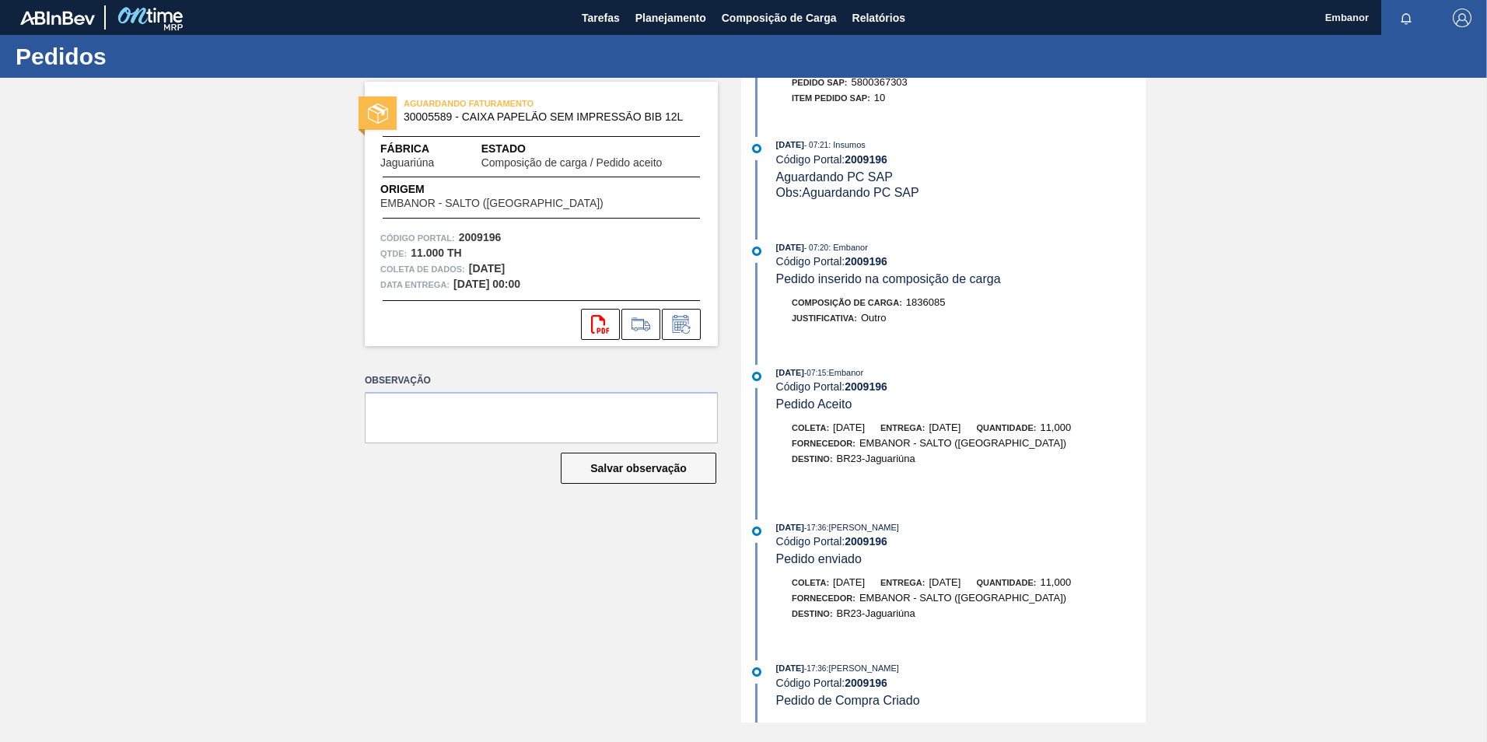
scroll to position [208, 0]
click at [597, 323] on icon "svg{fill:#ff0000}" at bounding box center [600, 324] width 19 height 19
